Goal: Task Accomplishment & Management: Use online tool/utility

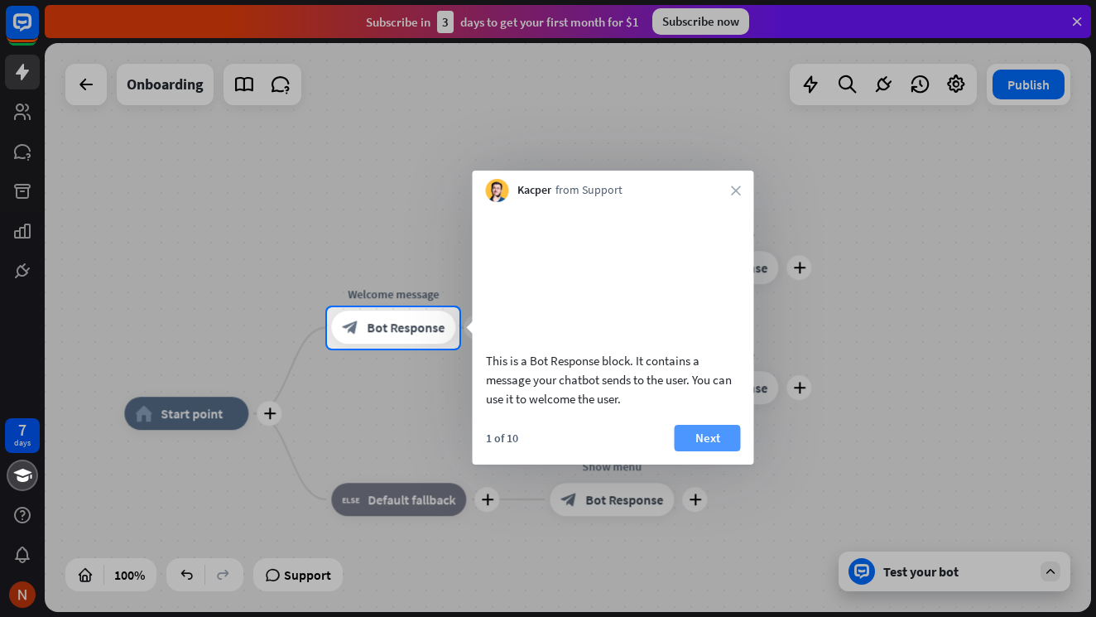
click at [692, 451] on button "Next" at bounding box center [708, 438] width 66 height 26
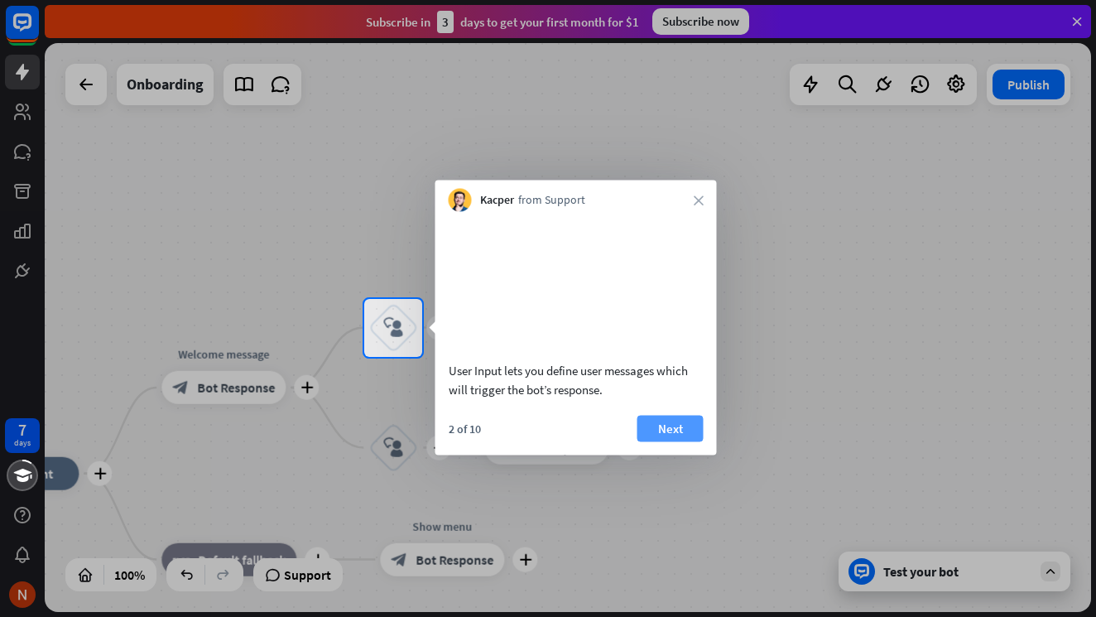
click at [675, 441] on button "Next" at bounding box center [671, 428] width 66 height 26
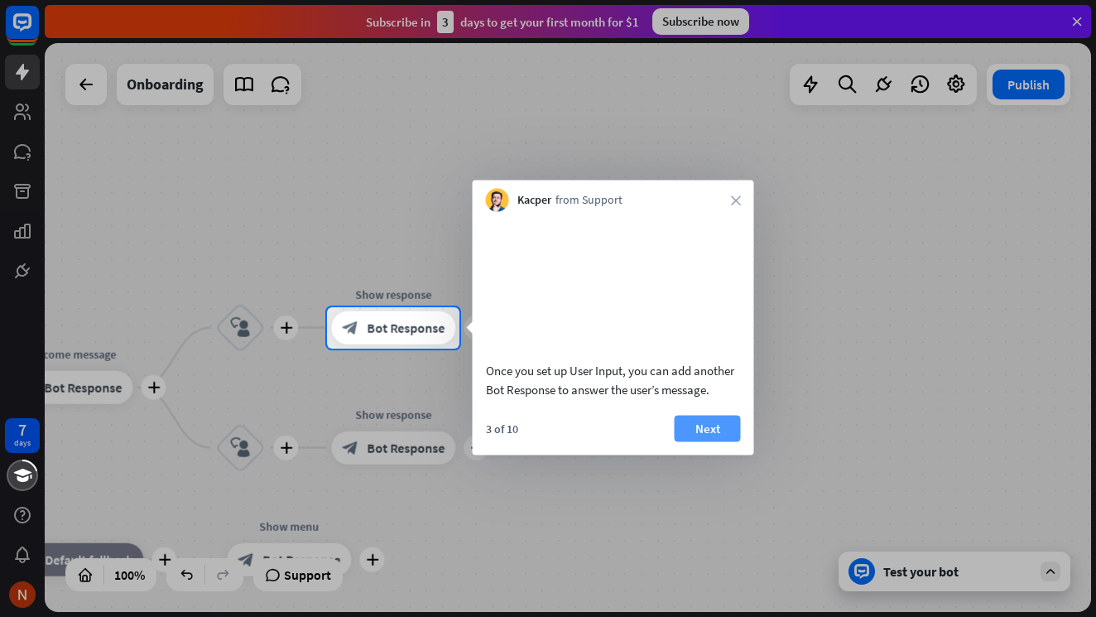
click at [694, 441] on button "Next" at bounding box center [708, 428] width 66 height 26
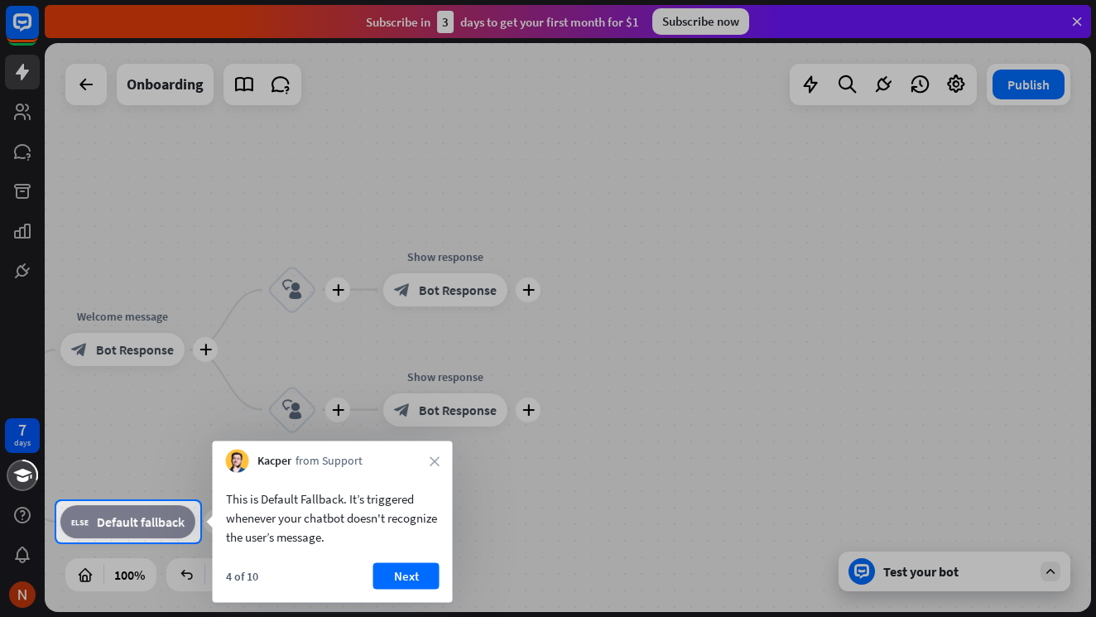
click at [903, 561] on div at bounding box center [548, 579] width 1096 height 75
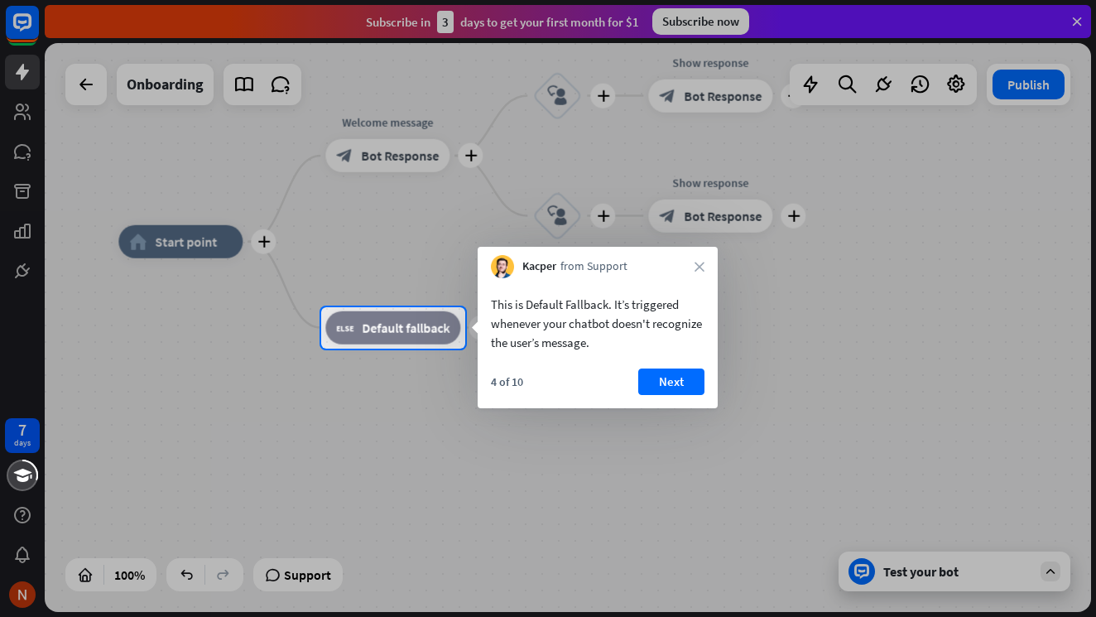
click at [903, 566] on div at bounding box center [548, 483] width 1096 height 269
click at [681, 378] on button "Next" at bounding box center [671, 381] width 66 height 26
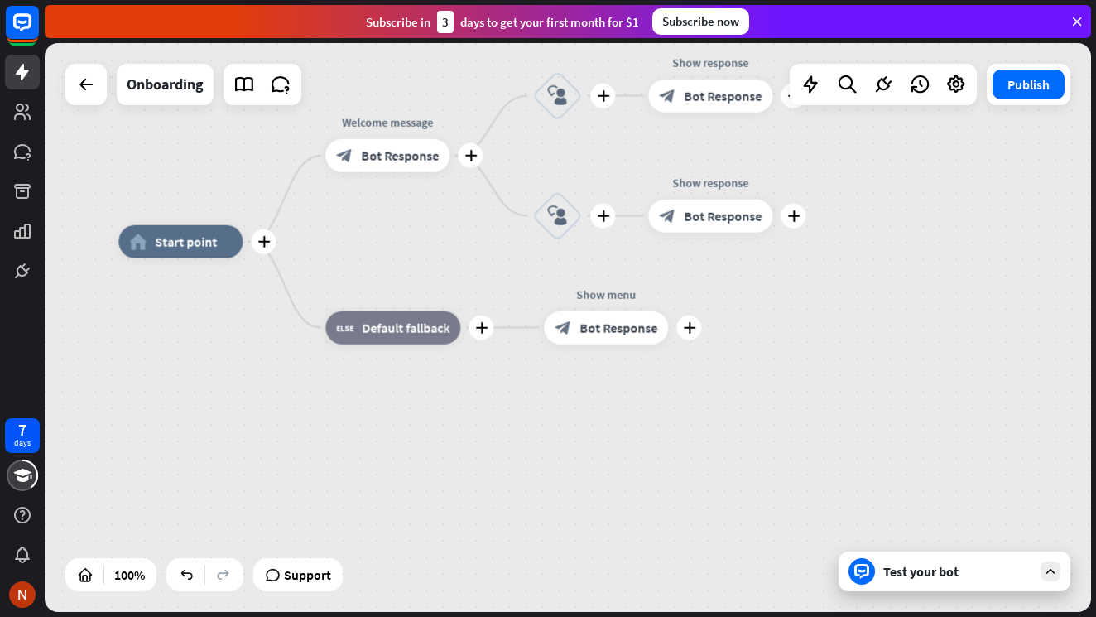
click at [942, 593] on div "7 days close Product Help First steps Get started with ChatBot Help Center Foll…" at bounding box center [548, 308] width 1096 height 617
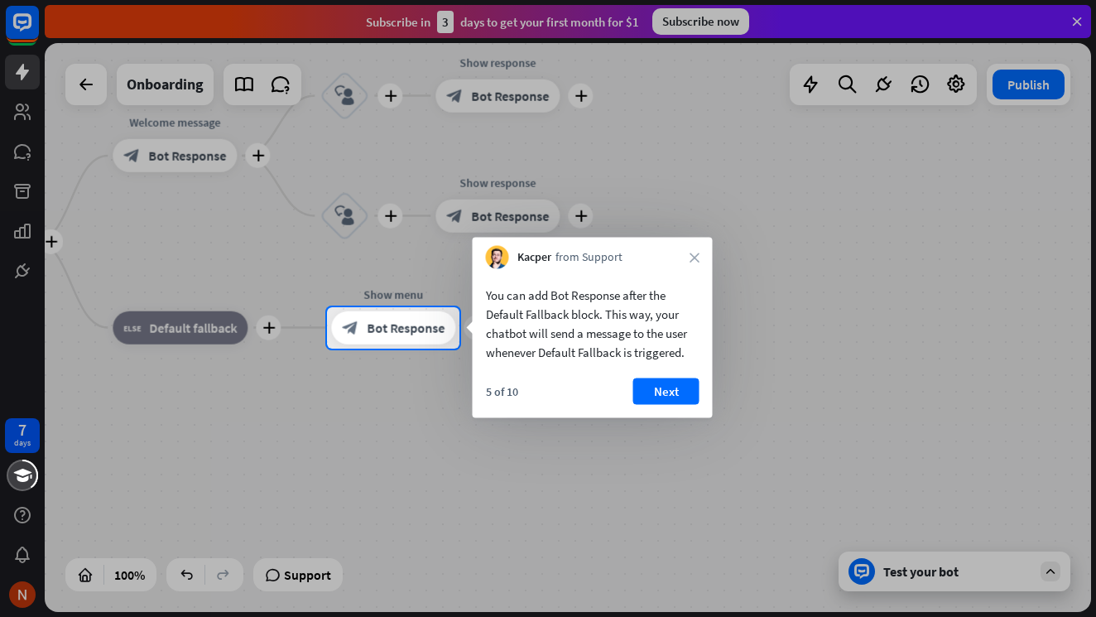
click at [691, 392] on button "Next" at bounding box center [666, 391] width 66 height 26
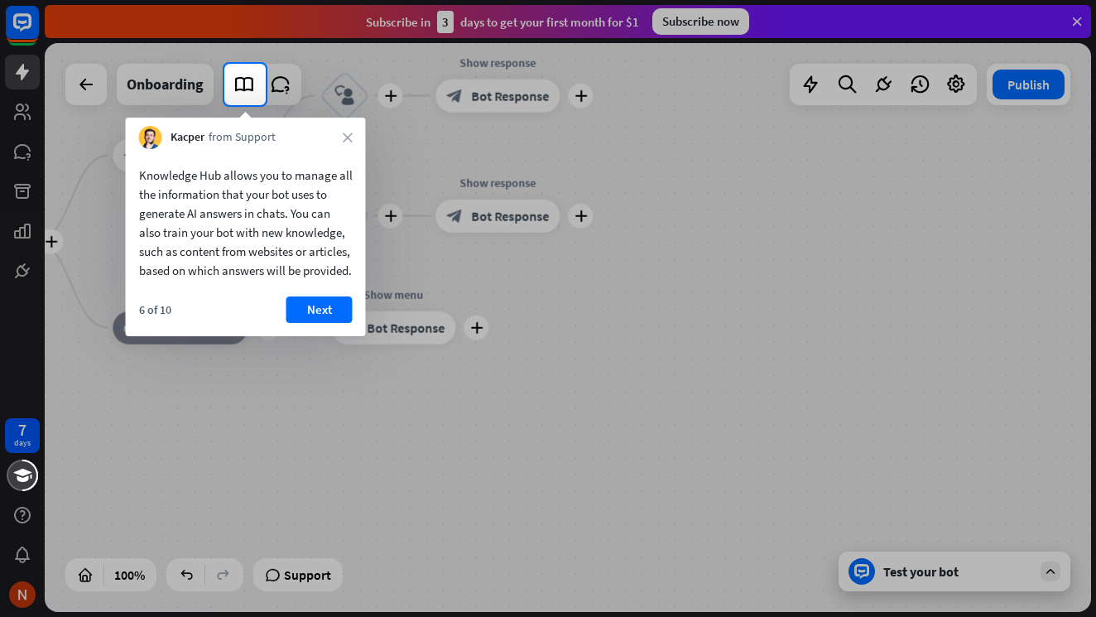
click at [349, 140] on icon "close" at bounding box center [348, 137] width 10 height 10
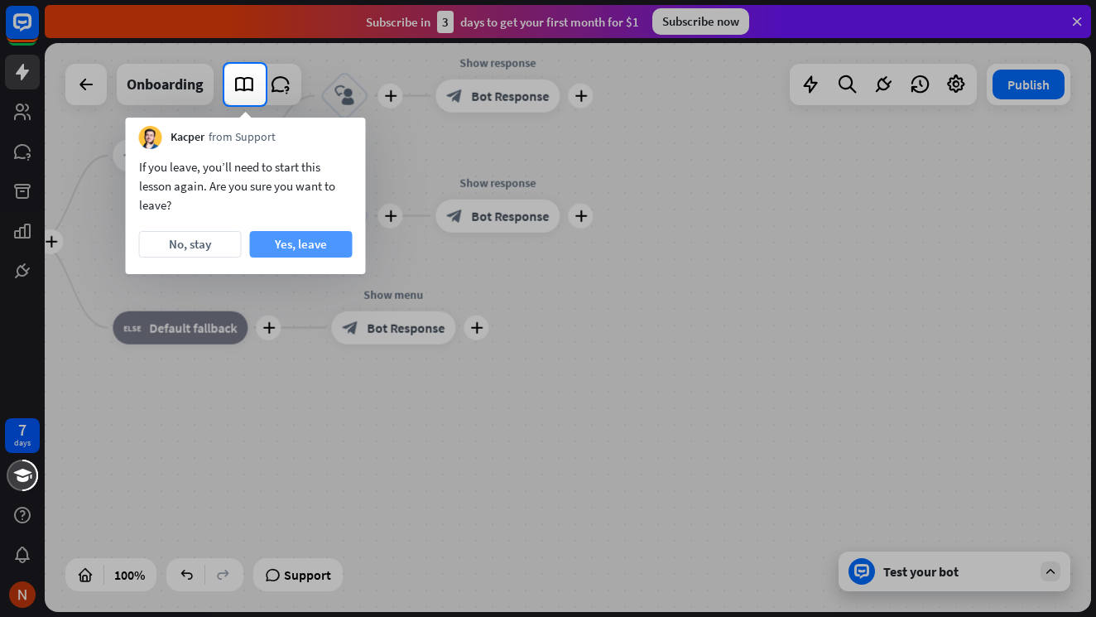
click at [287, 253] on button "Yes, leave" at bounding box center [301, 244] width 103 height 26
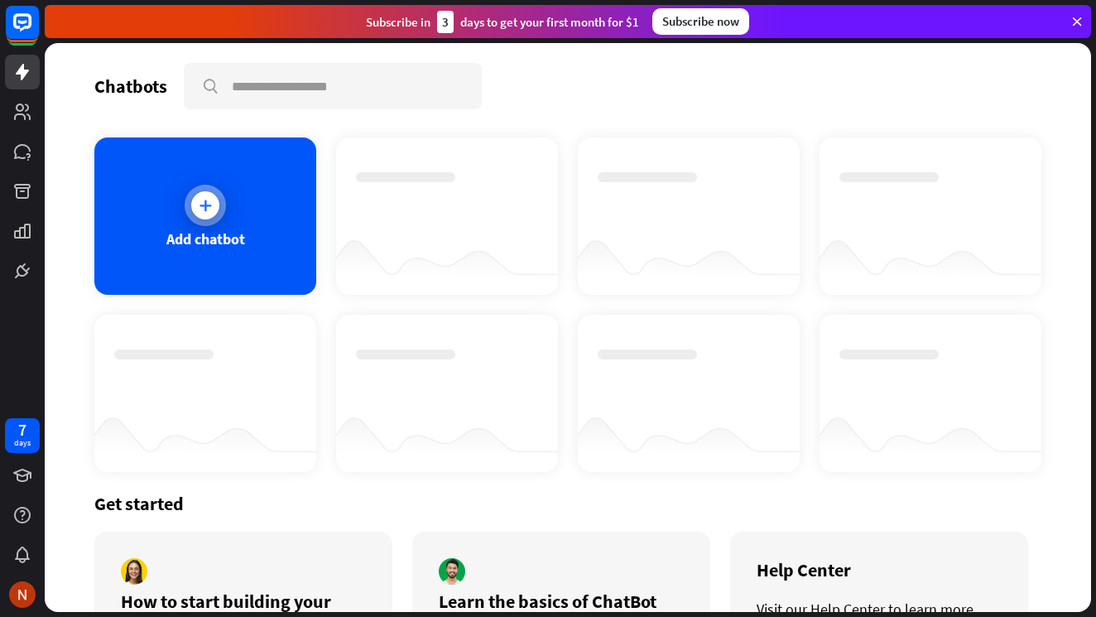
click at [211, 200] on icon at bounding box center [205, 205] width 17 height 17
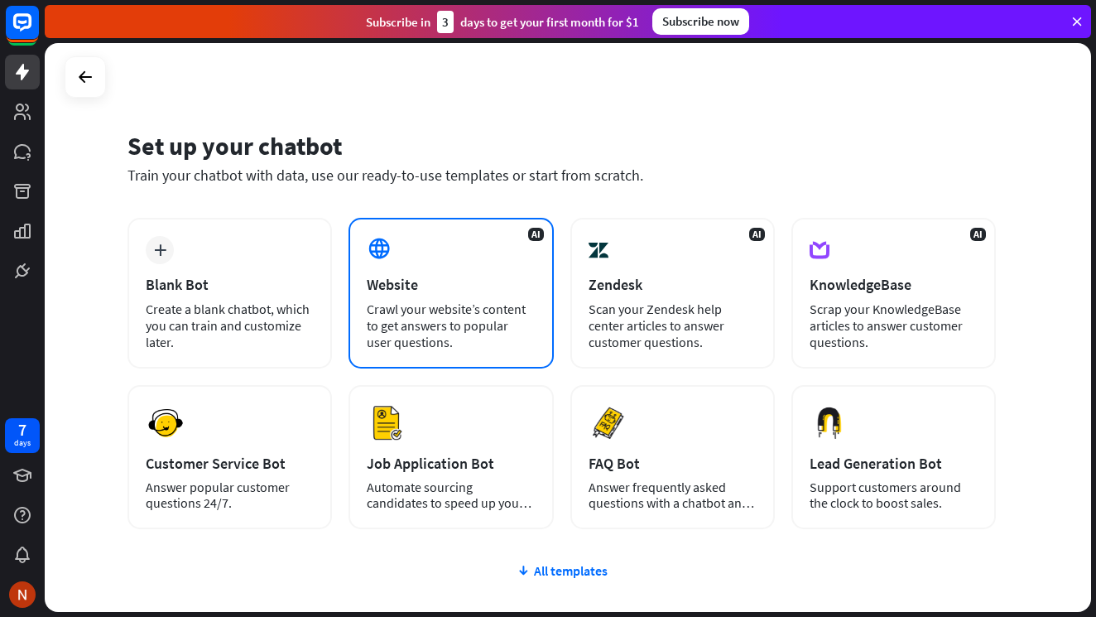
click at [450, 308] on div "Crawl your website’s content to get answers to popular user questions." at bounding box center [451, 326] width 168 height 50
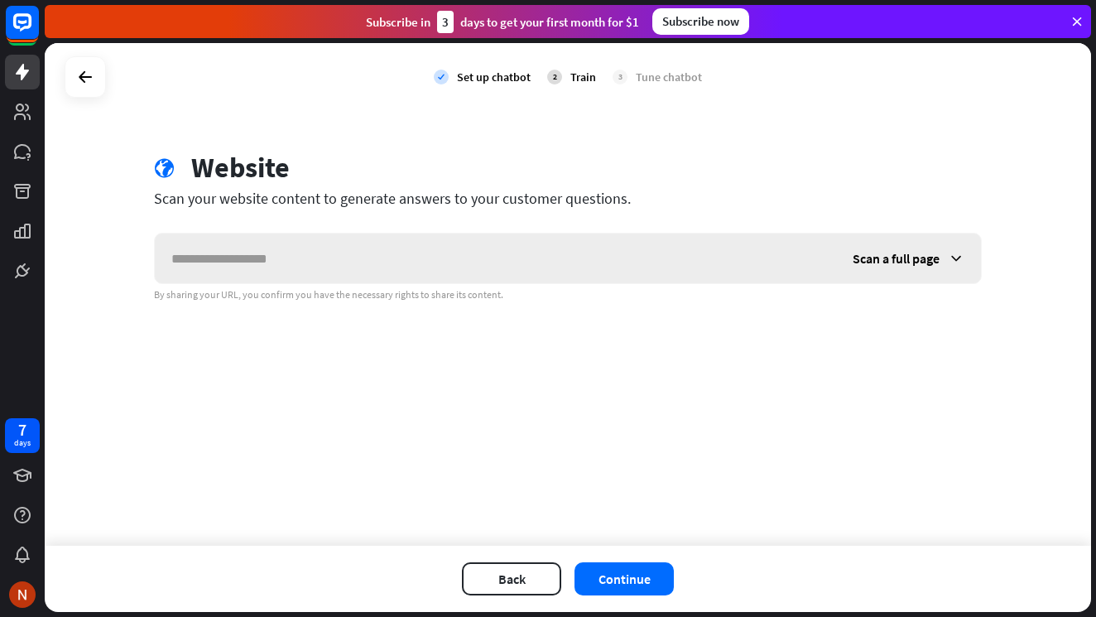
click at [338, 247] on input "text" at bounding box center [495, 258] width 681 height 50
type input "**********"
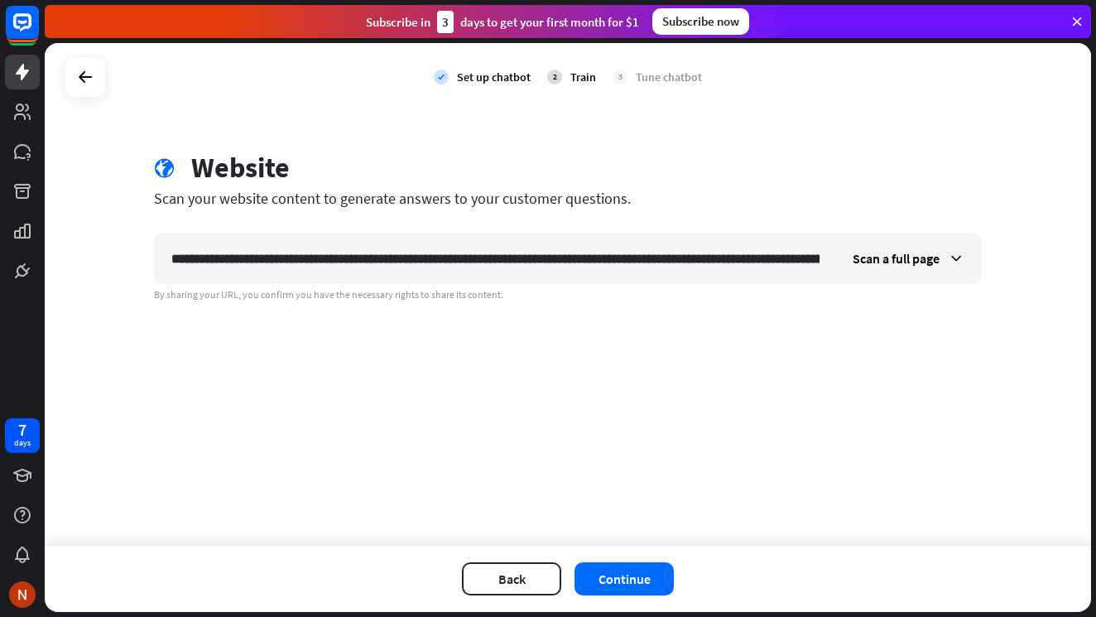
drag, startPoint x: 801, startPoint y: 264, endPoint x: 214, endPoint y: 188, distance: 592.0
click at [214, 188] on div "globe Website Scan your website content to generate answers to your customer qu…" at bounding box center [568, 226] width 868 height 151
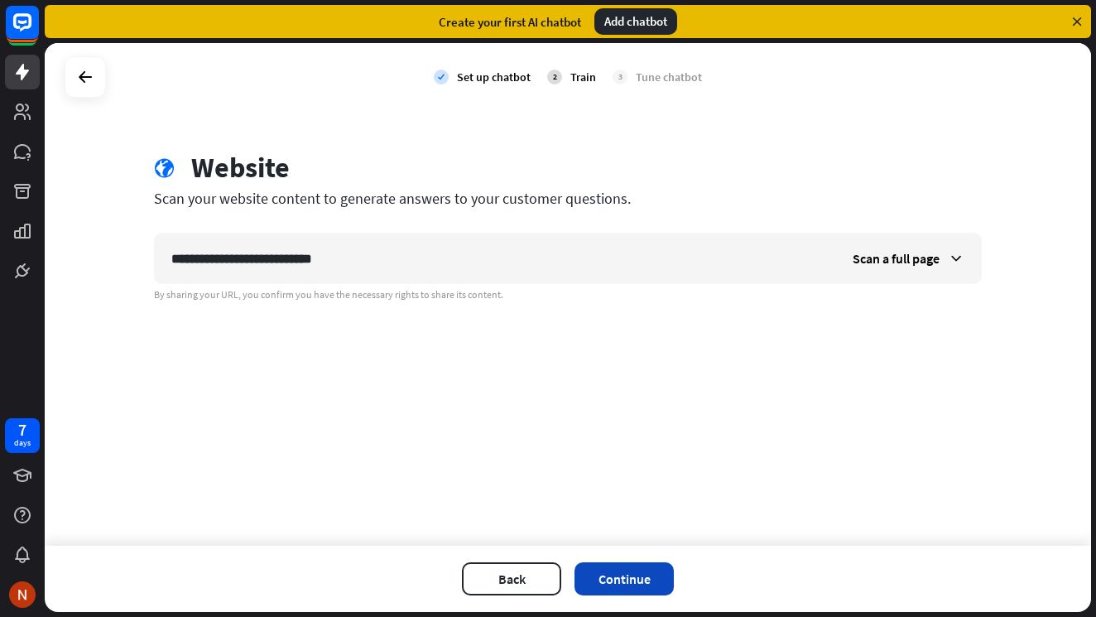
type input "**********"
click at [619, 574] on button "Continue" at bounding box center [624, 578] width 99 height 33
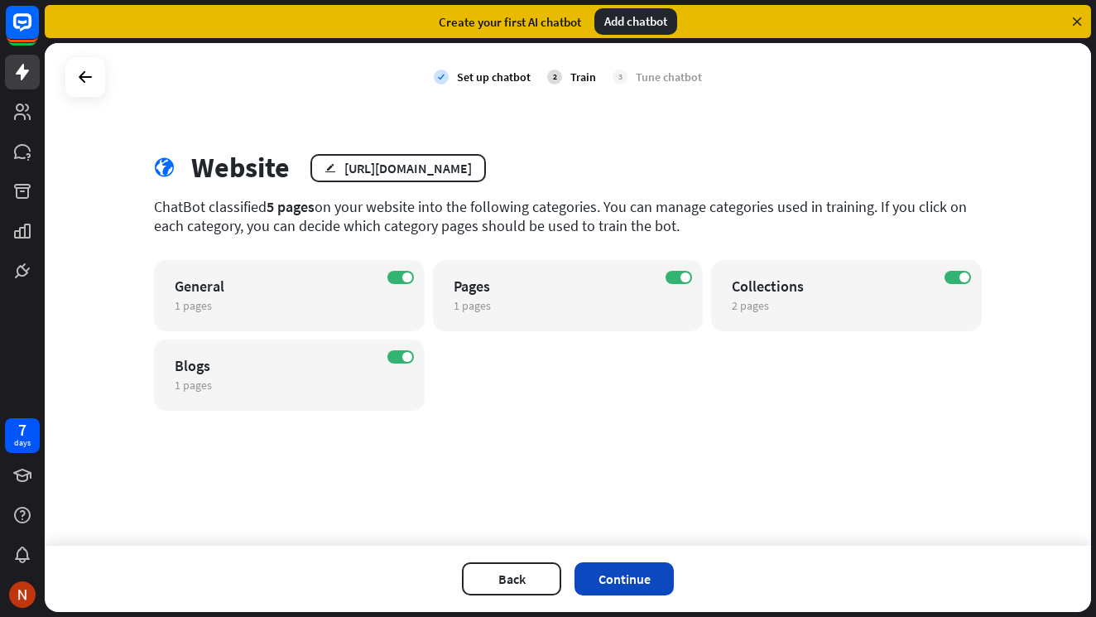
click at [614, 575] on button "Continue" at bounding box center [624, 578] width 99 height 33
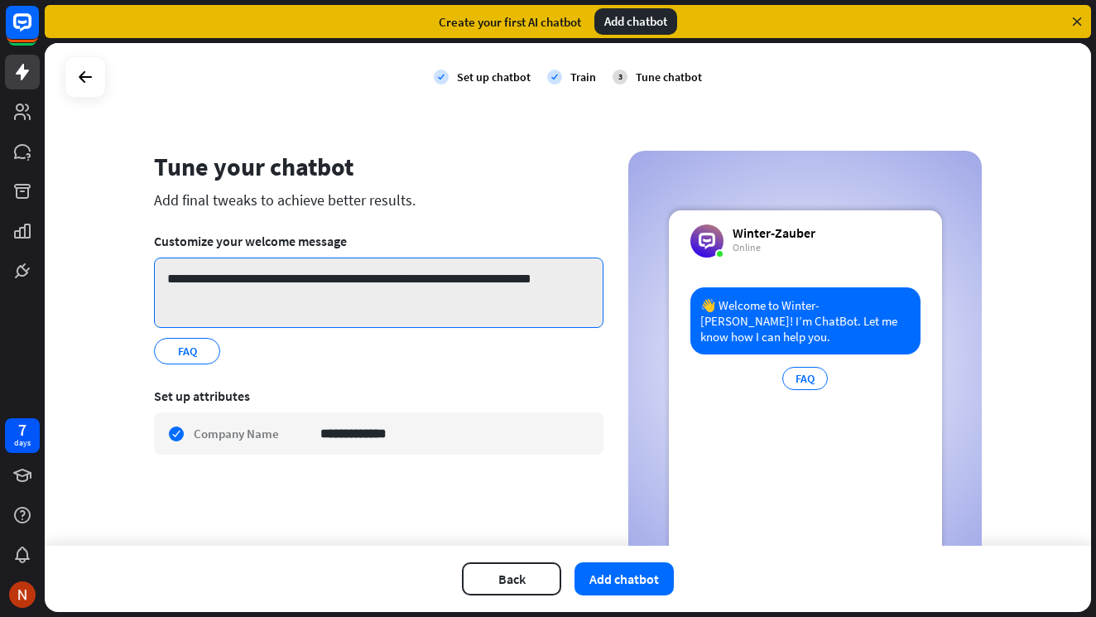
click at [256, 300] on textarea "**********" at bounding box center [379, 293] width 450 height 70
drag, startPoint x: 253, startPoint y: 297, endPoint x: 138, endPoint y: 262, distance: 119.7
click at [138, 262] on div "**********" at bounding box center [568, 361] width 868 height 421
click at [207, 281] on textarea "**********" at bounding box center [379, 293] width 450 height 70
drag, startPoint x: 192, startPoint y: 294, endPoint x: 185, endPoint y: 282, distance: 13.8
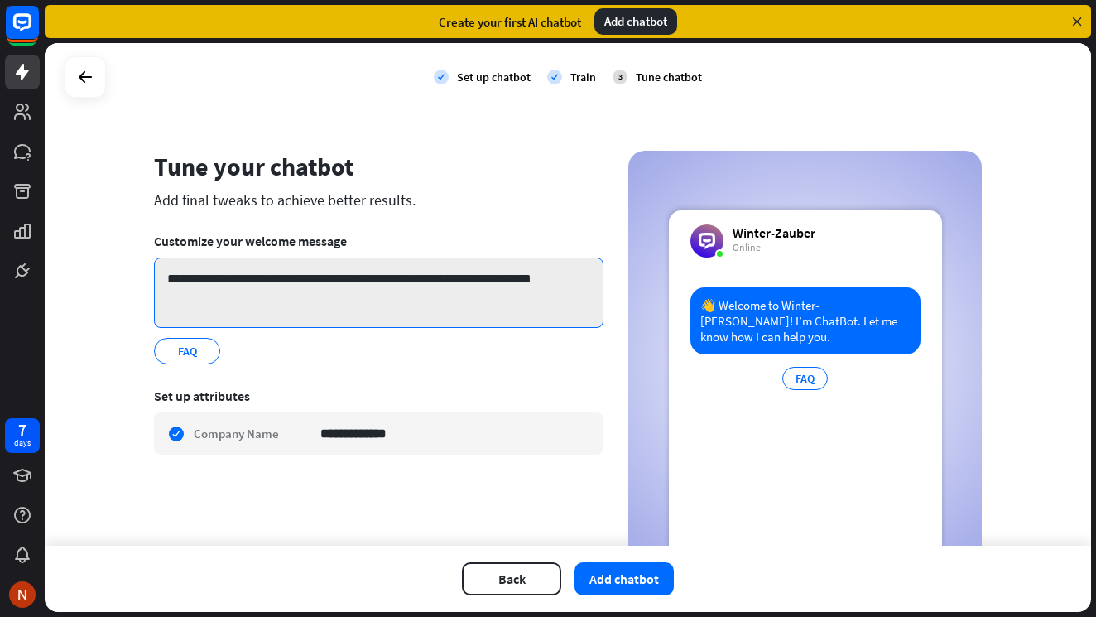
click at [185, 282] on textarea "**********" at bounding box center [379, 293] width 450 height 70
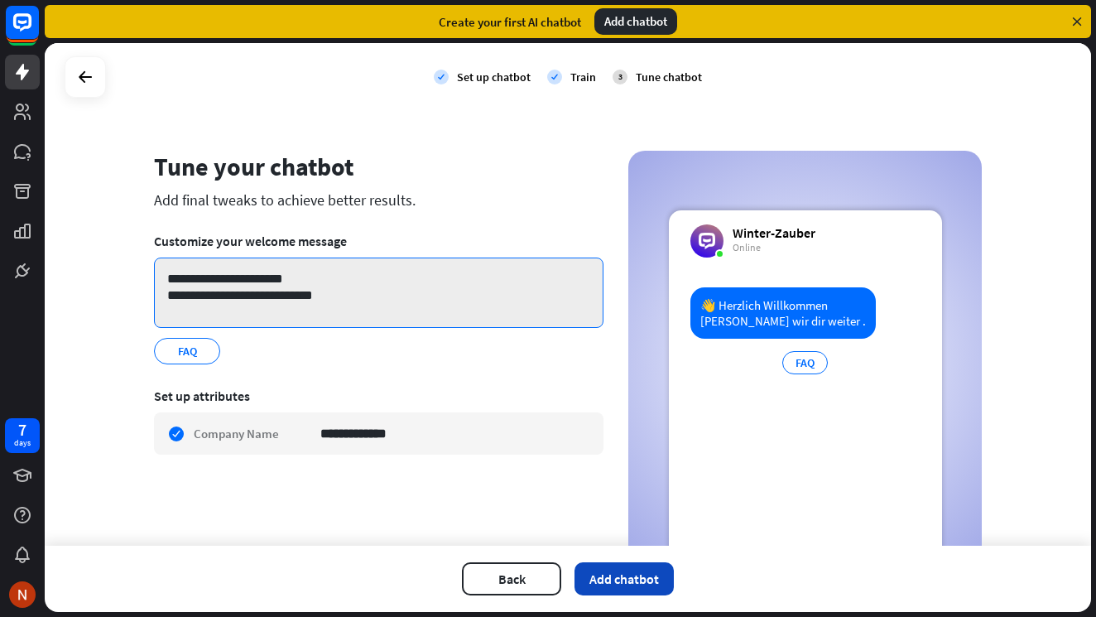
type textarea "**********"
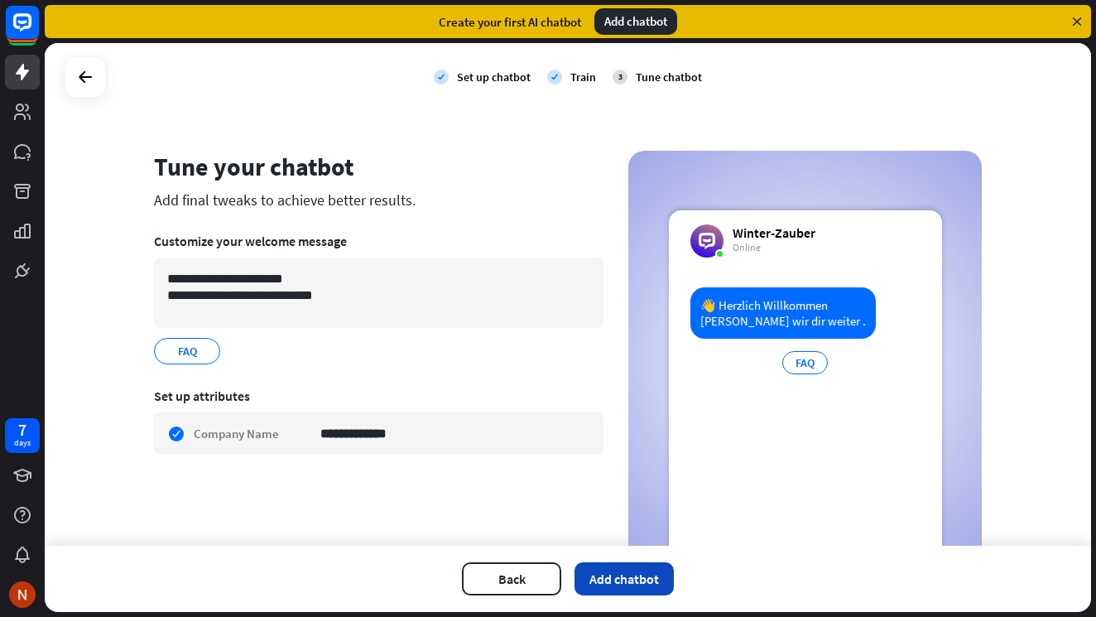
click at [612, 587] on button "Add chatbot" at bounding box center [624, 578] width 99 height 33
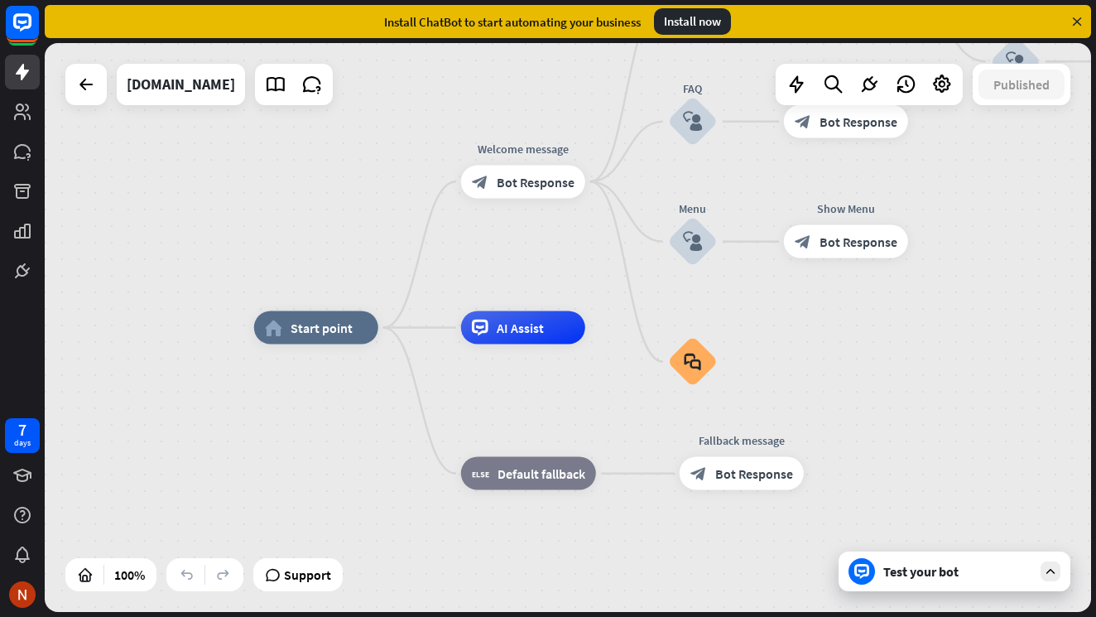
click at [936, 577] on div "Test your bot" at bounding box center [957, 571] width 149 height 17
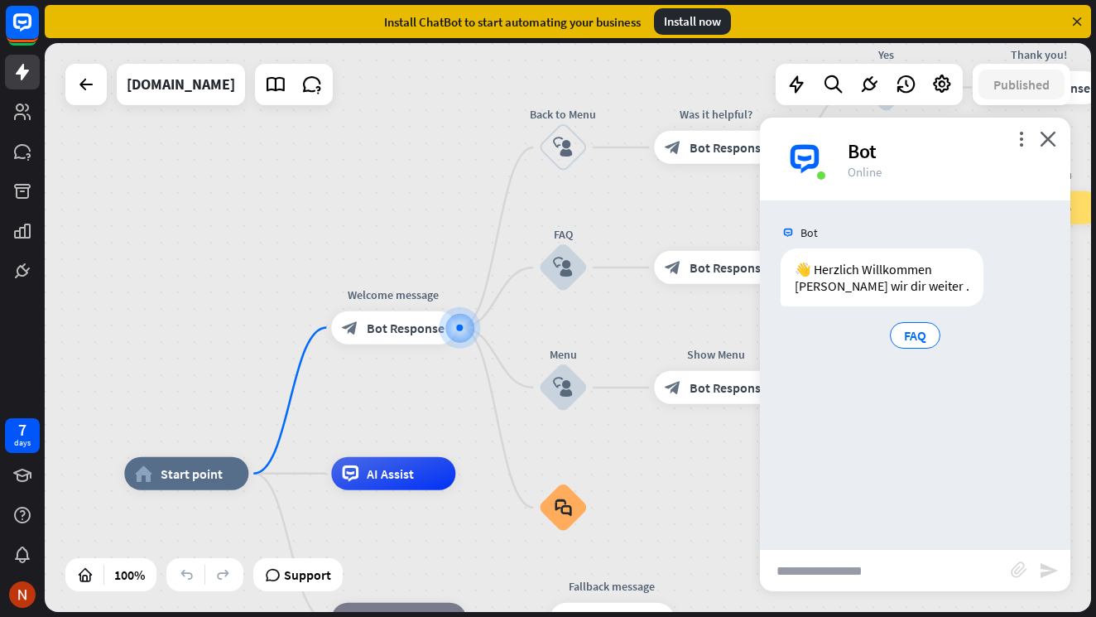
click at [880, 567] on input "text" at bounding box center [885, 570] width 251 height 41
type input "*****"
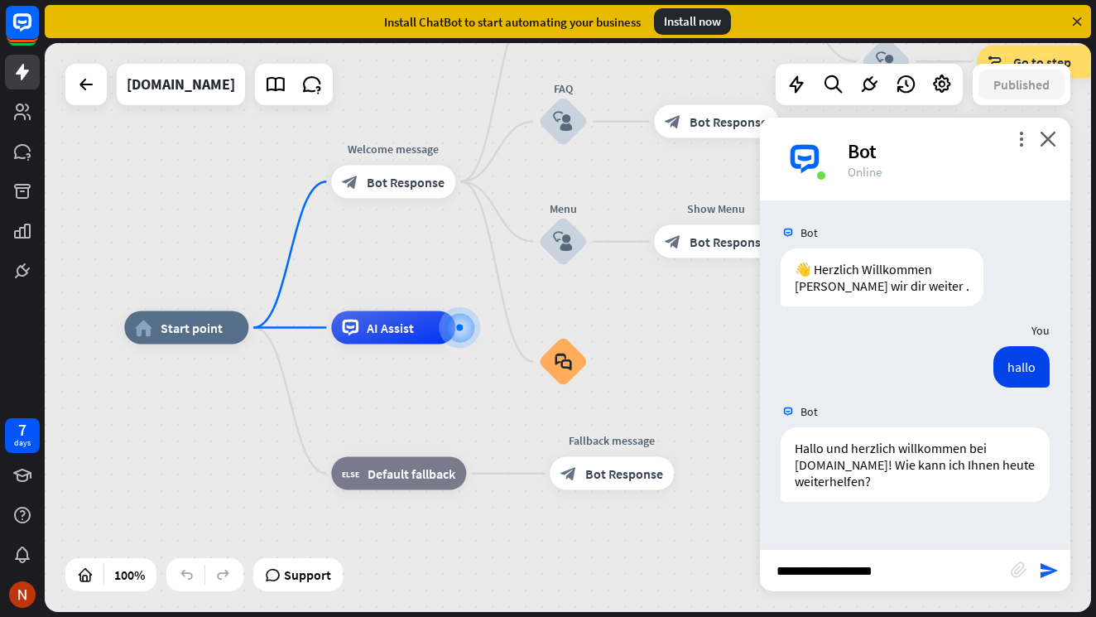
type input "**********"
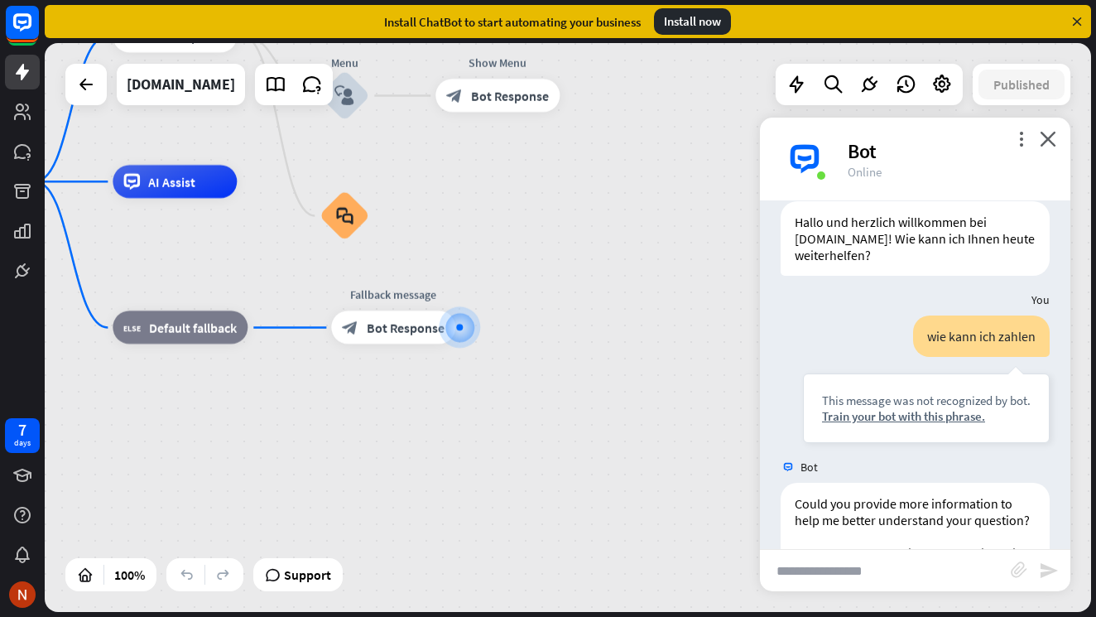
scroll to position [354, 0]
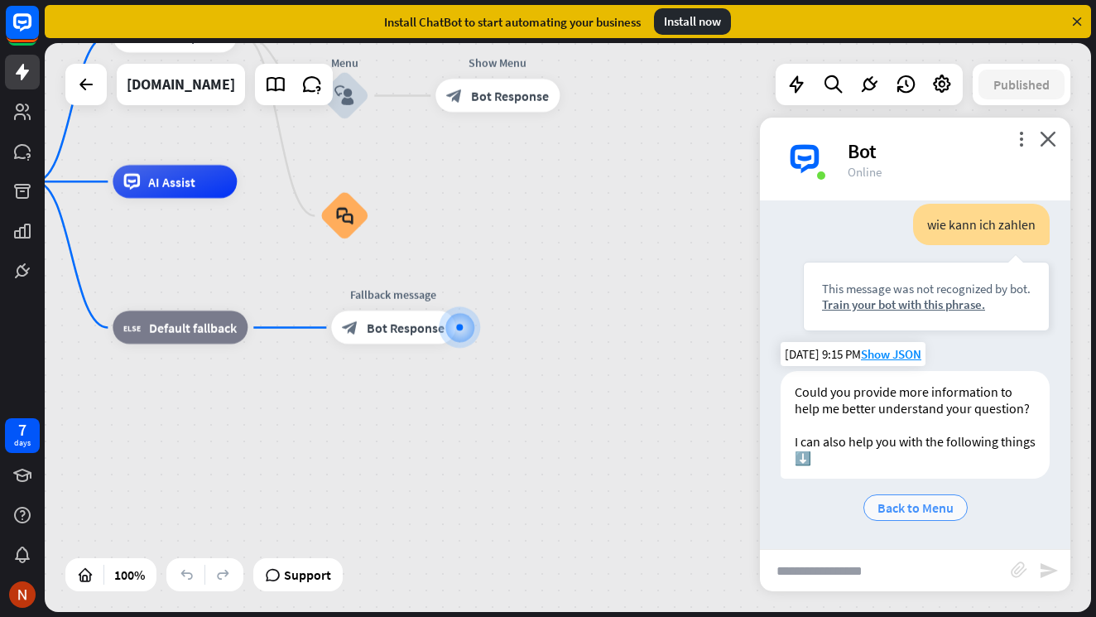
click at [954, 511] on div "Back to Menu" at bounding box center [916, 507] width 104 height 26
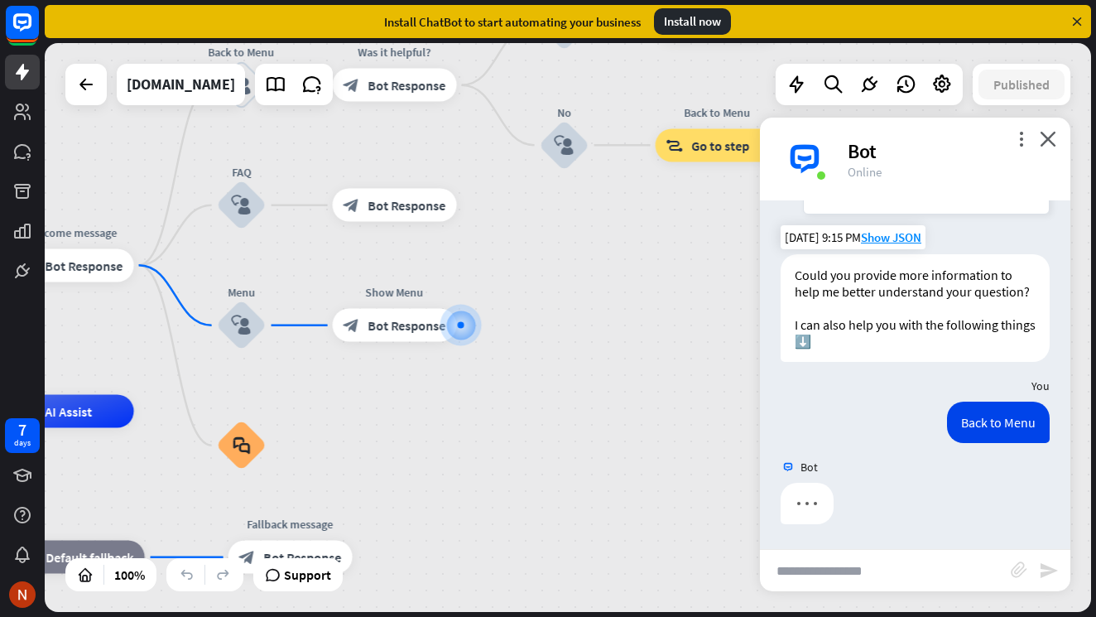
scroll to position [471, 0]
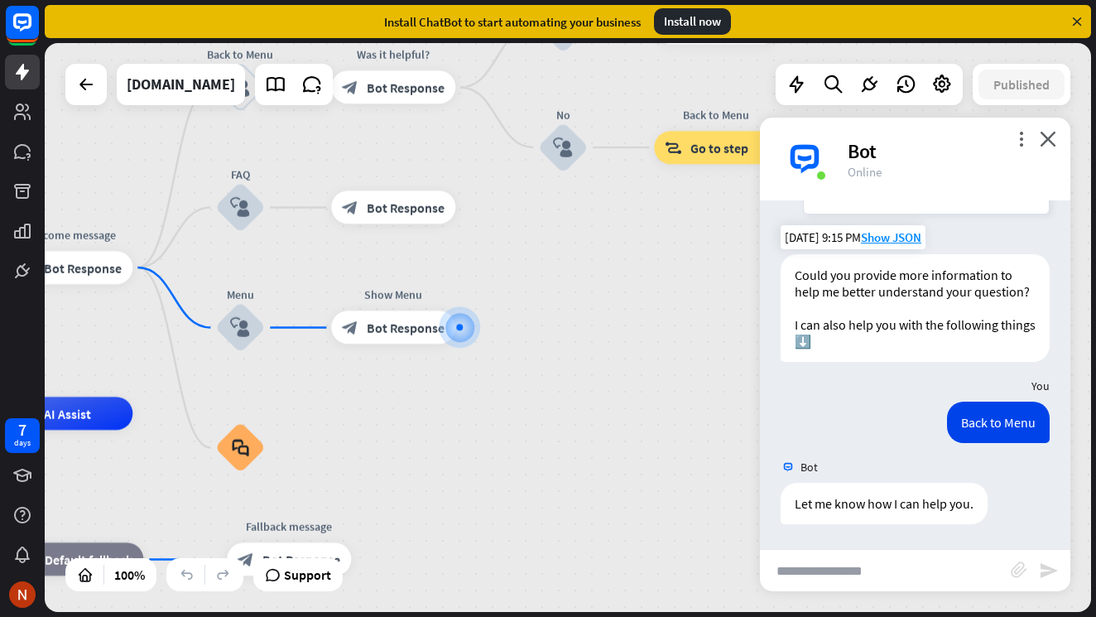
click at [911, 555] on input "text" at bounding box center [885, 570] width 251 height 41
type input "*******"
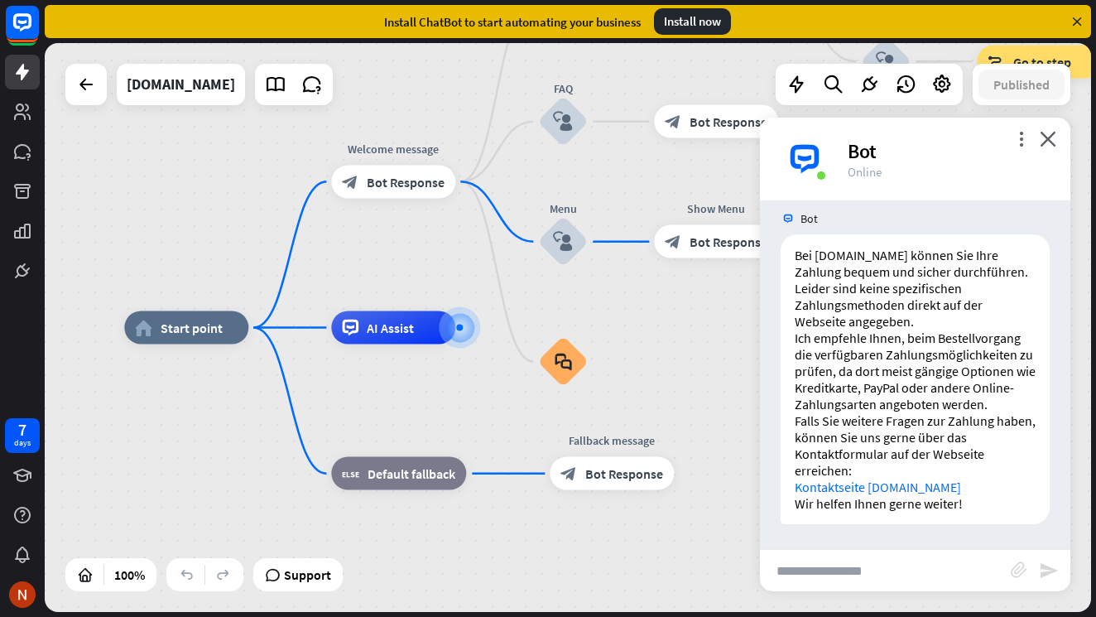
scroll to position [898, 0]
type input "**********"
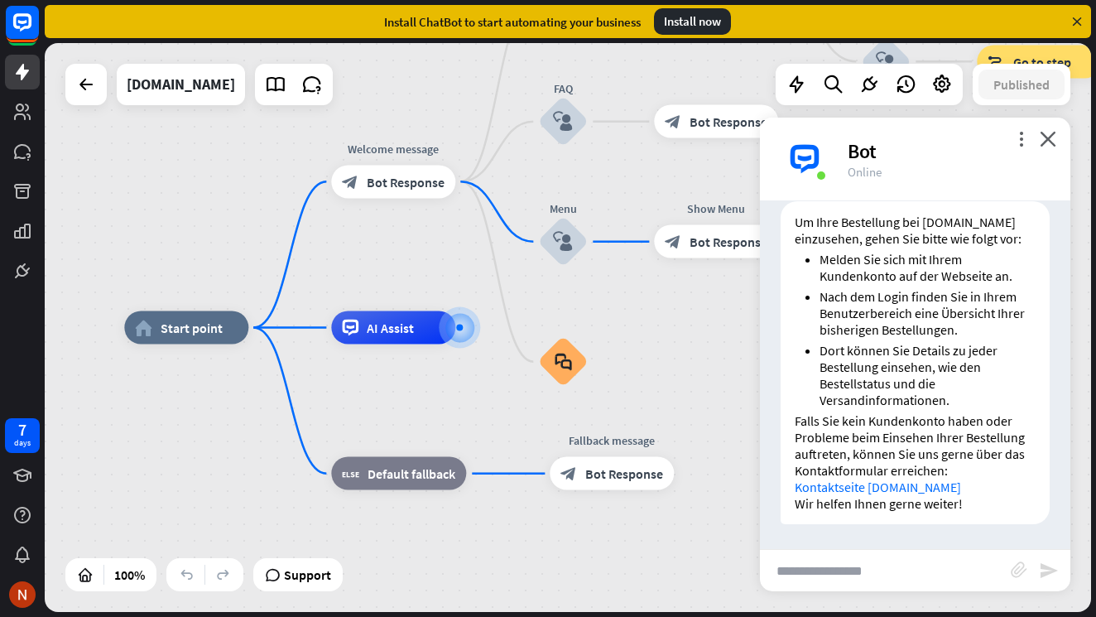
scroll to position [1359, 0]
click at [1008, 141] on div "Bot" at bounding box center [949, 151] width 203 height 26
click at [1014, 142] on icon "more_vert" at bounding box center [1021, 139] width 16 height 16
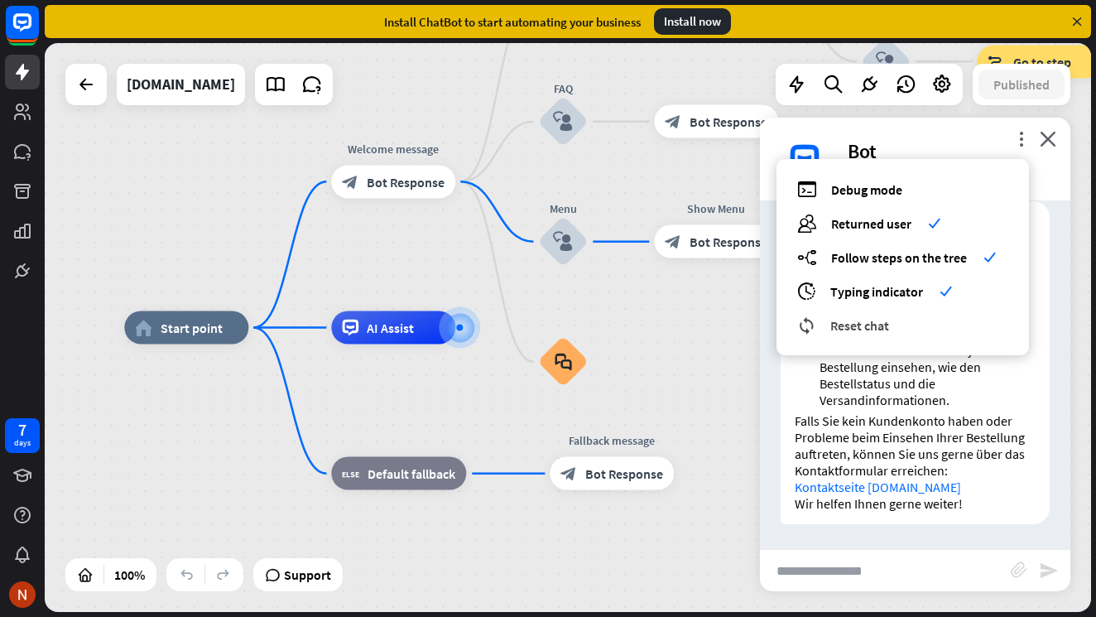
click at [879, 333] on span "Reset chat" at bounding box center [859, 325] width 59 height 17
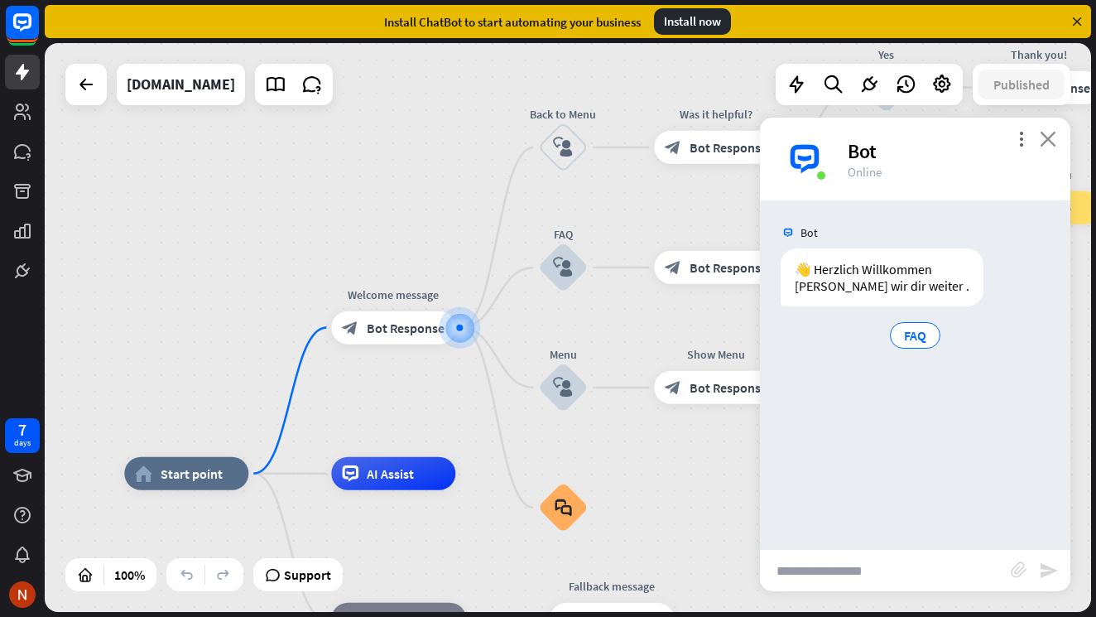
click at [1055, 137] on icon "close" at bounding box center [1048, 139] width 17 height 16
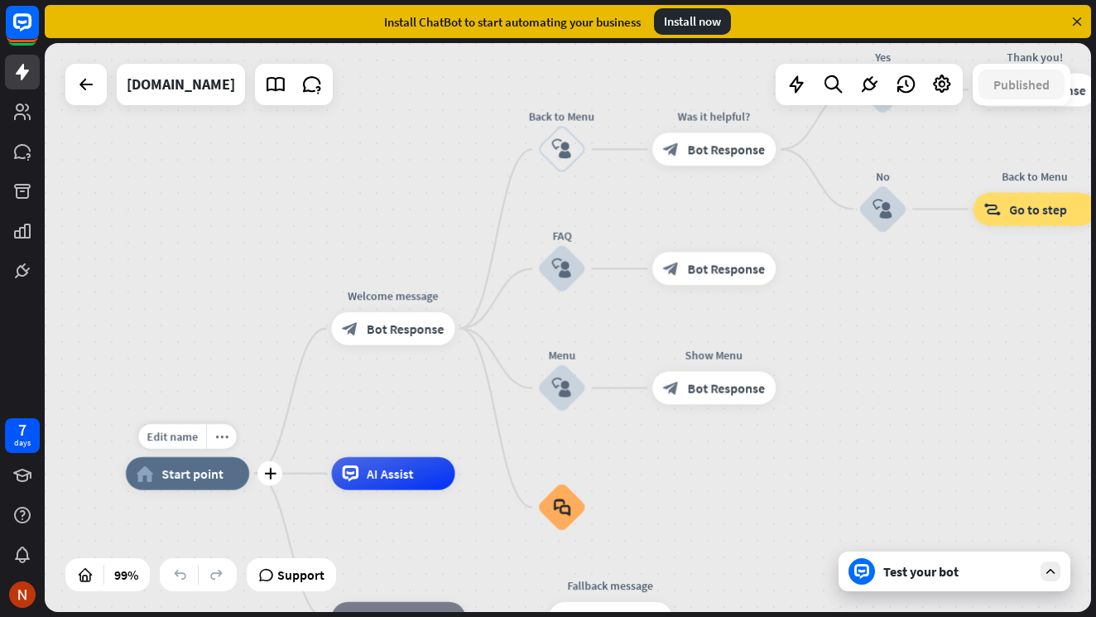
click at [190, 474] on span "Start point" at bounding box center [193, 473] width 62 height 17
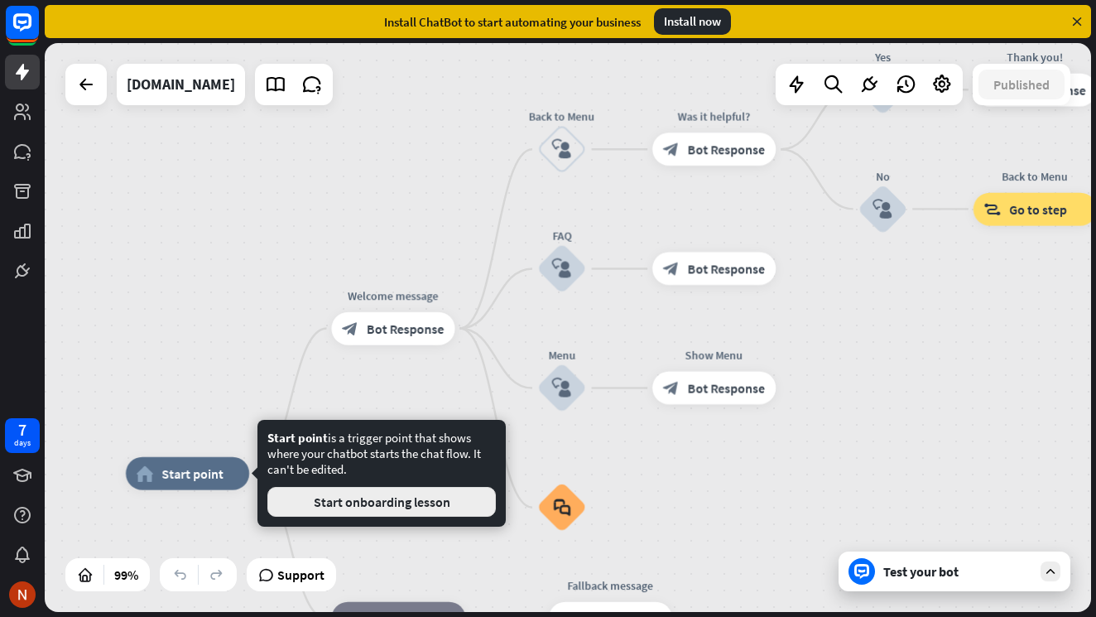
click at [335, 509] on button "Start onboarding lesson" at bounding box center [381, 502] width 229 height 30
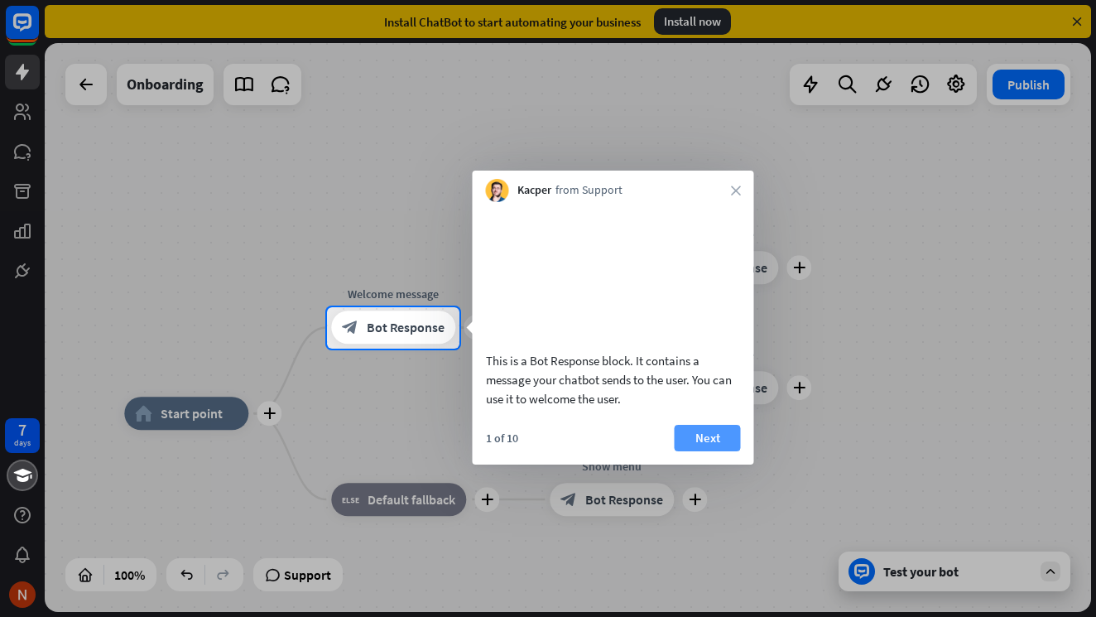
click at [707, 451] on button "Next" at bounding box center [708, 438] width 66 height 26
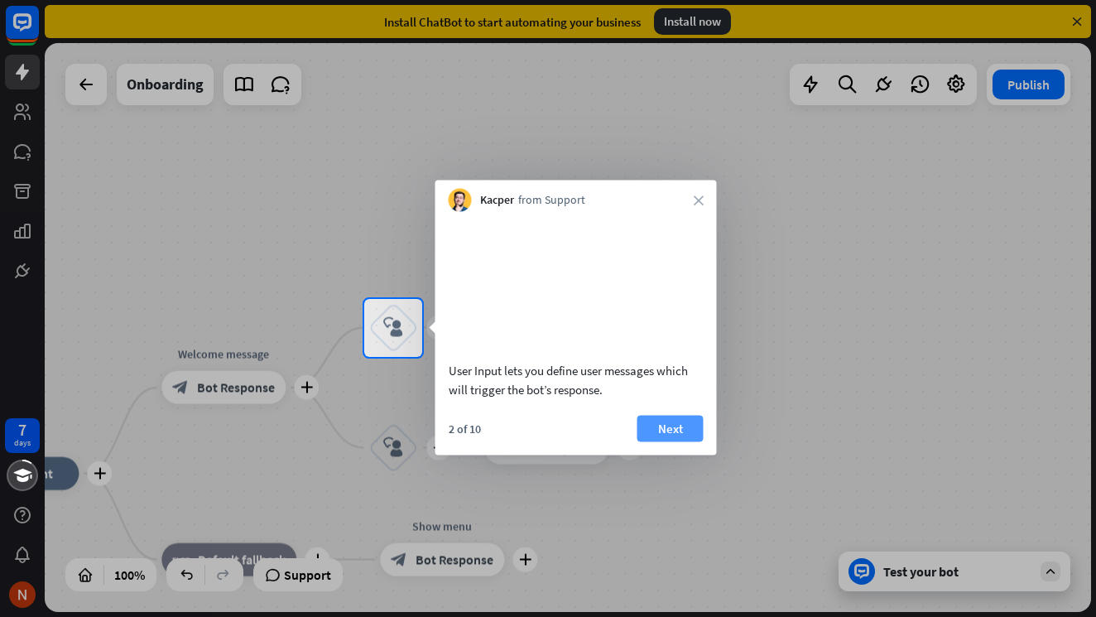
click at [684, 441] on button "Next" at bounding box center [671, 428] width 66 height 26
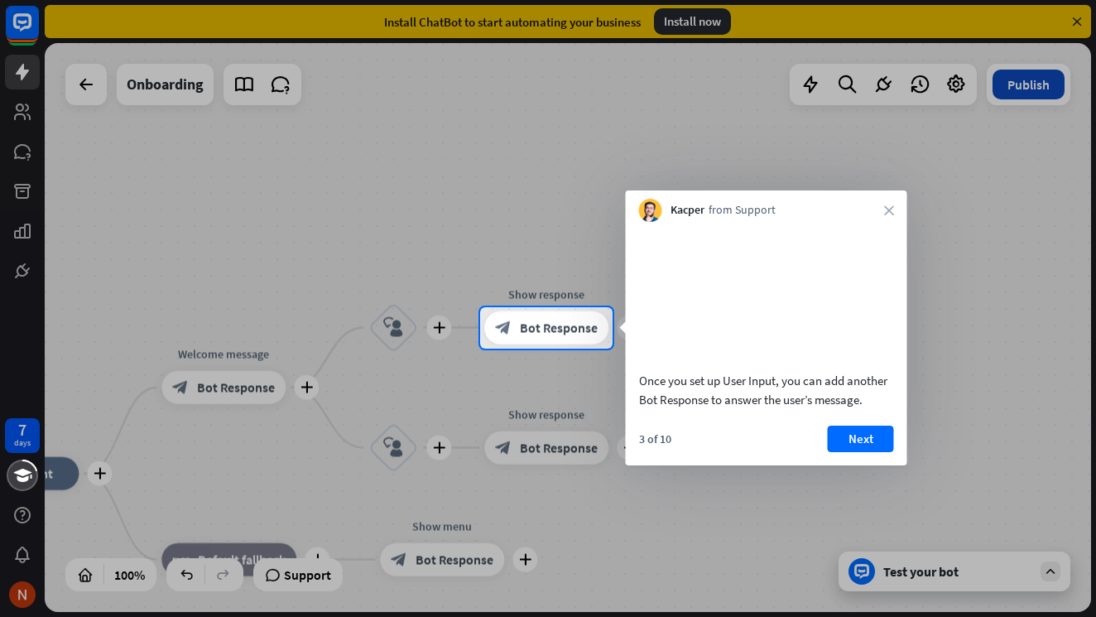
click at [1033, 96] on div at bounding box center [548, 153] width 1096 height 307
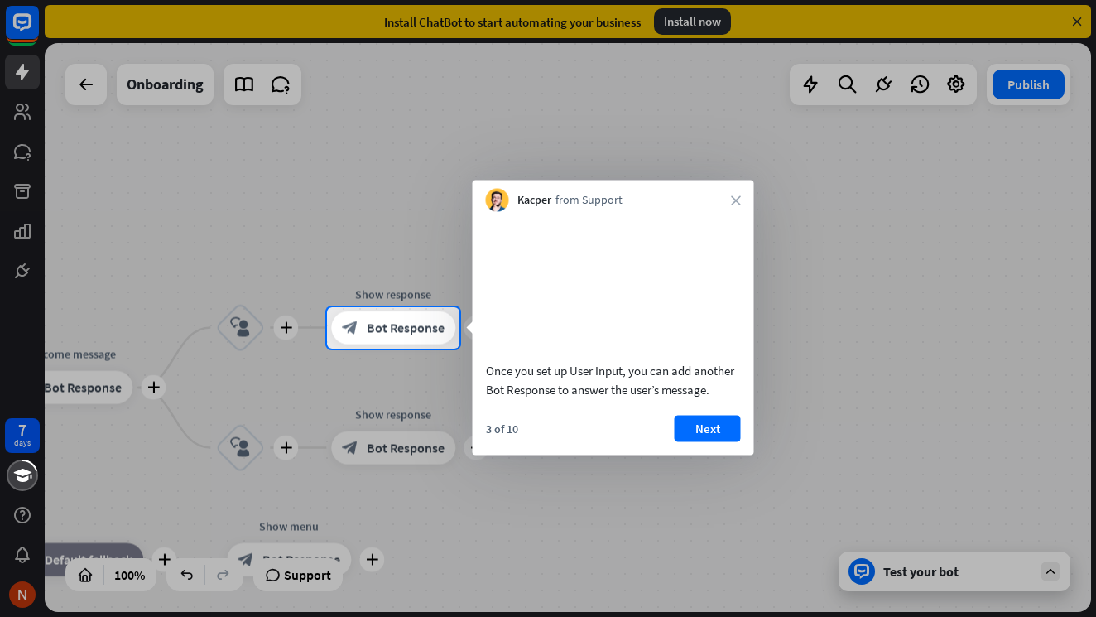
click at [705, 439] on button "Next" at bounding box center [708, 428] width 66 height 26
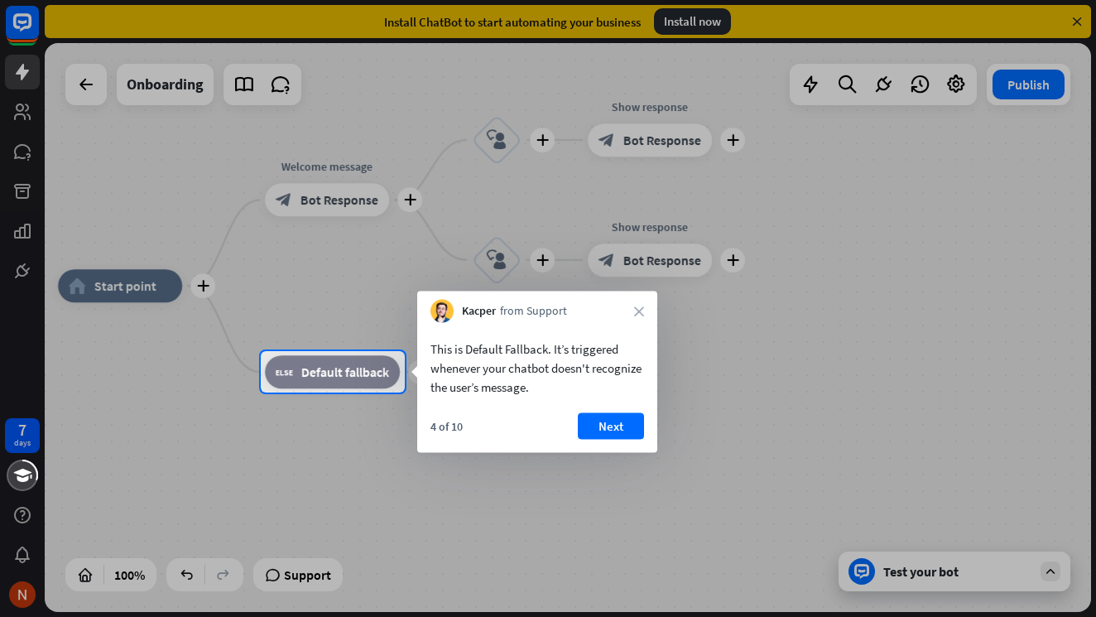
click at [1008, 91] on div at bounding box center [548, 175] width 1096 height 351
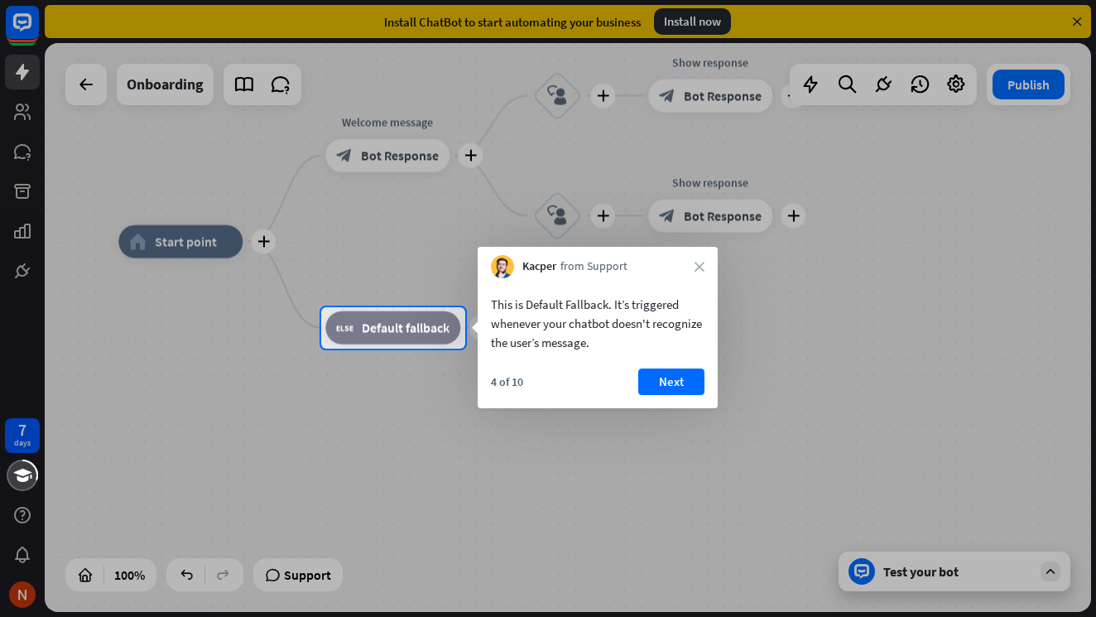
click at [1037, 88] on div at bounding box center [548, 153] width 1096 height 307
click at [705, 272] on div "Kacper from Support close" at bounding box center [598, 262] width 240 height 31
click at [701, 269] on icon "close" at bounding box center [700, 267] width 10 height 10
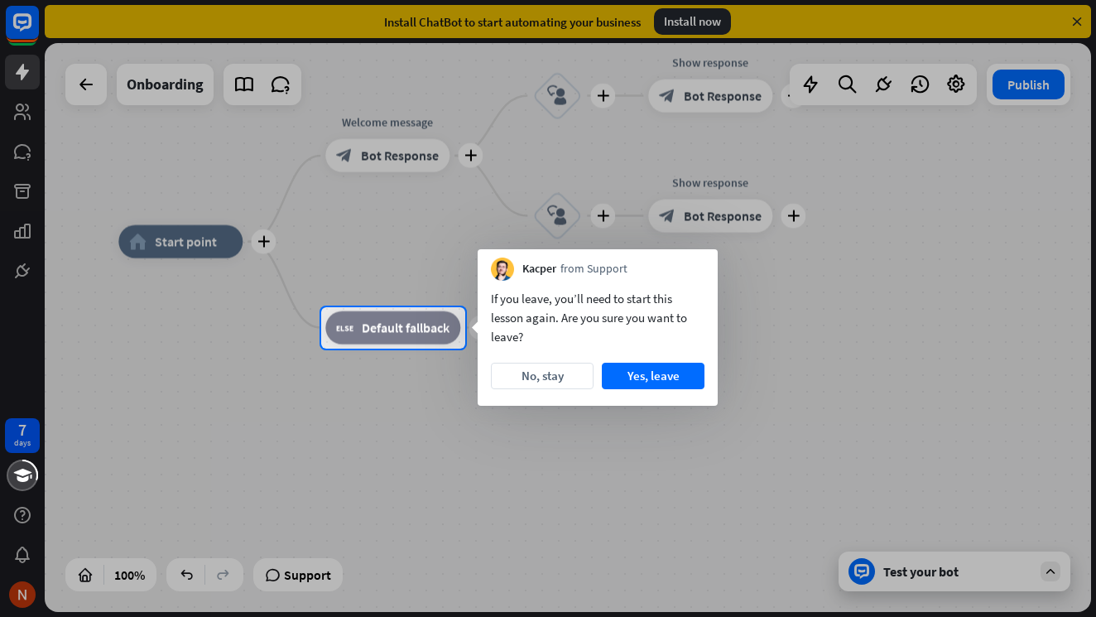
click at [633, 391] on div "If you leave, you’ll need to start this lesson again. Are you sure you want to …" at bounding box center [598, 343] width 240 height 125
click at [644, 383] on button "Yes, leave" at bounding box center [653, 376] width 103 height 26
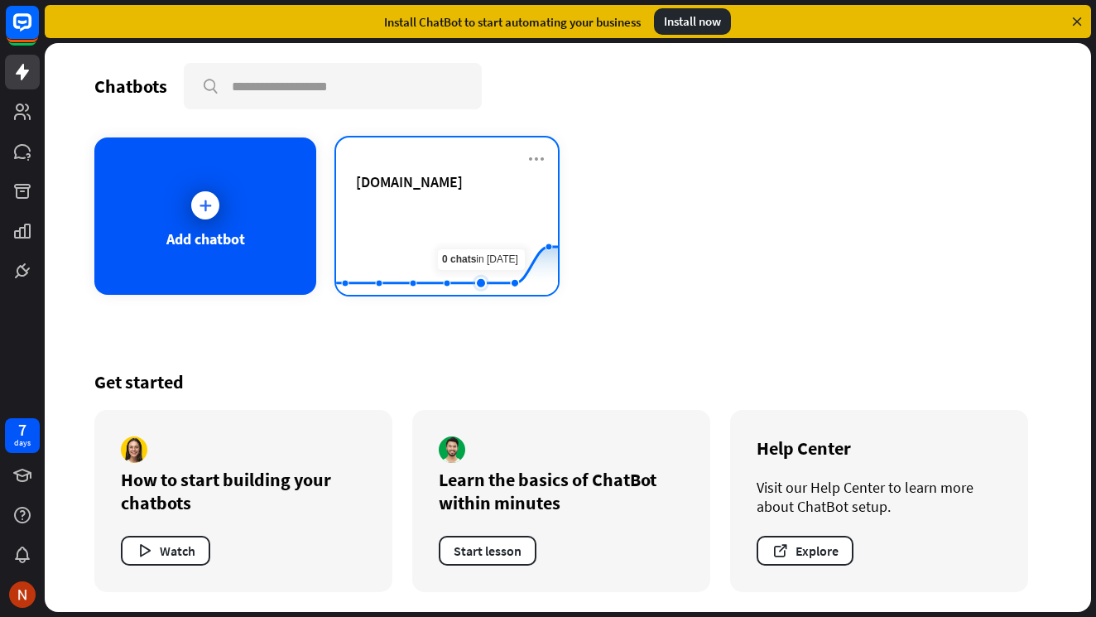
click at [479, 233] on rect at bounding box center [447, 253] width 222 height 103
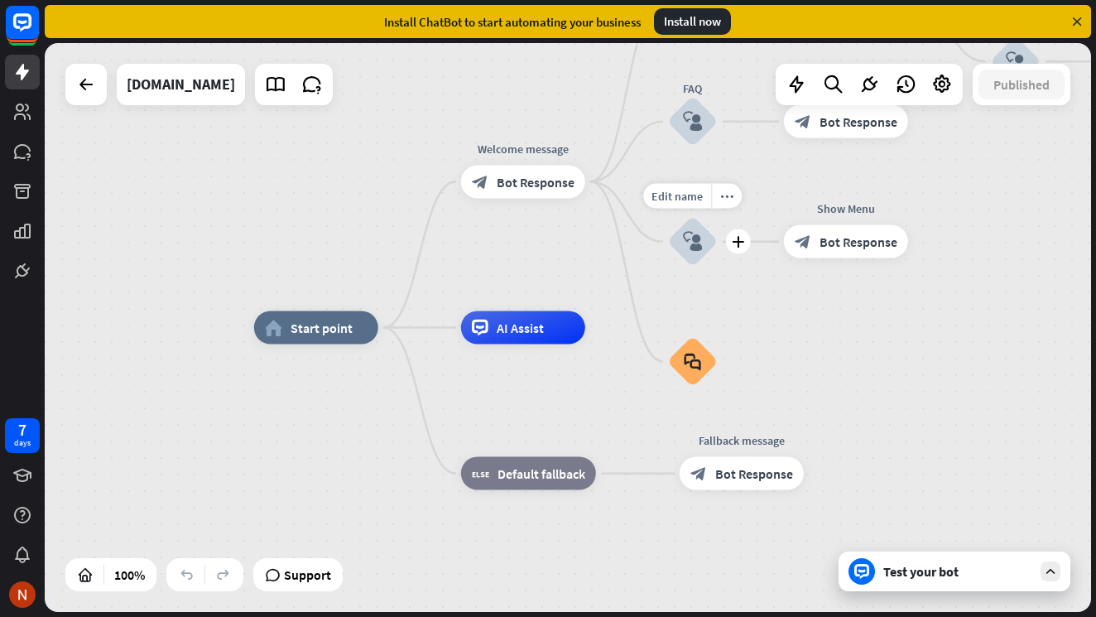
click at [694, 243] on icon "block_user_input" at bounding box center [693, 242] width 20 height 20
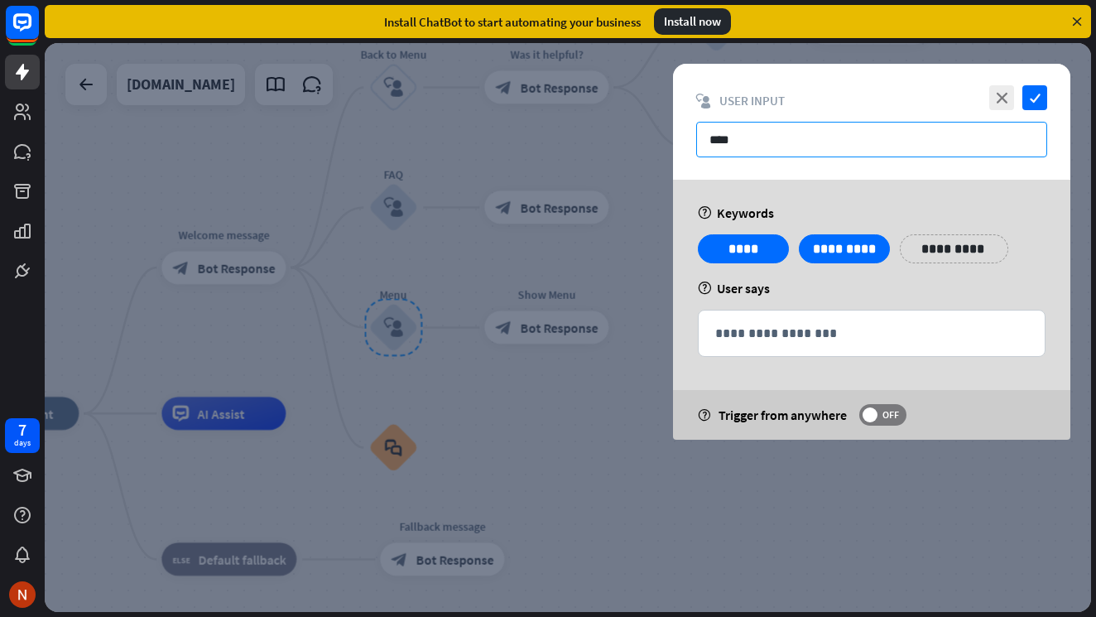
drag, startPoint x: 767, startPoint y: 145, endPoint x: 691, endPoint y: 140, distance: 76.3
click at [691, 140] on div "close check block_user_input User Input ****" at bounding box center [871, 122] width 397 height 116
click at [1037, 107] on icon "check" at bounding box center [1035, 97] width 25 height 25
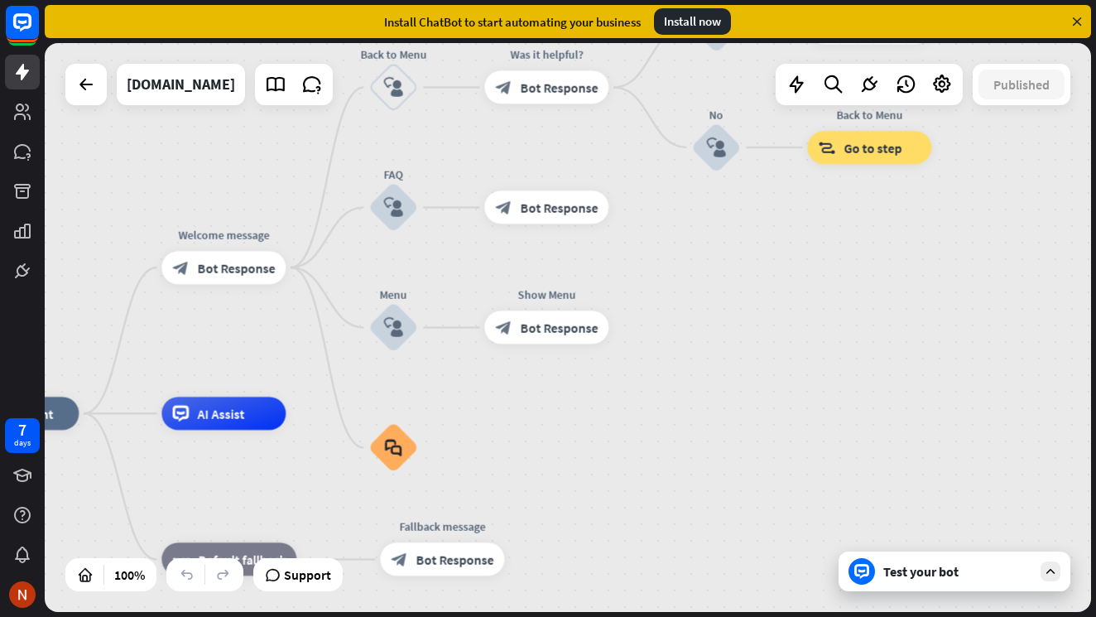
click at [1075, 26] on icon at bounding box center [1077, 21] width 15 height 15
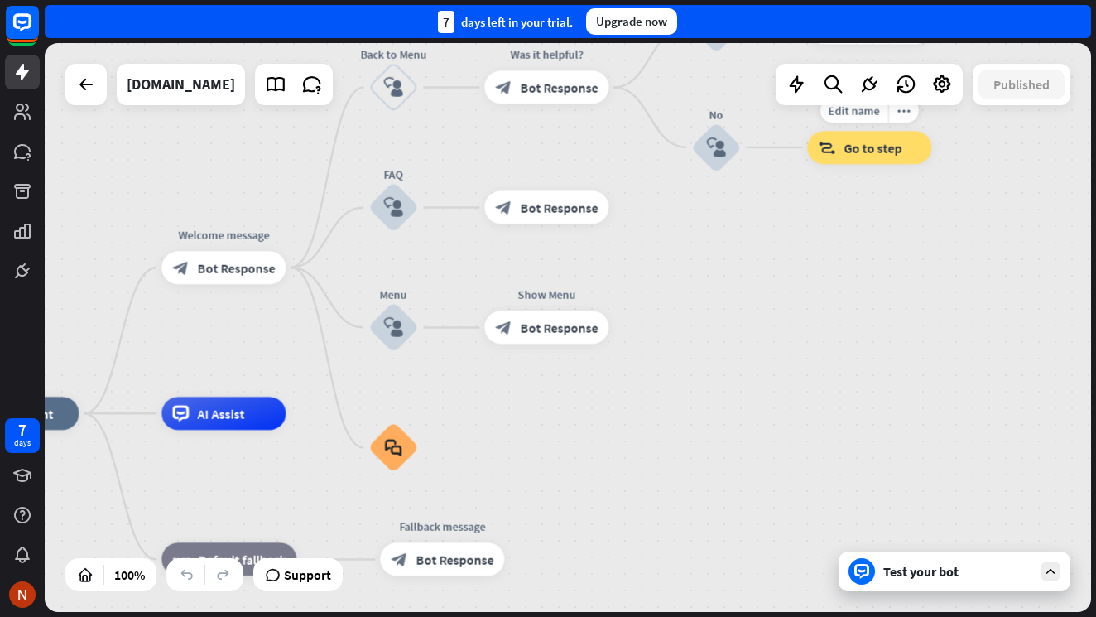
click at [887, 158] on div "block_goto Go to step" at bounding box center [869, 147] width 124 height 33
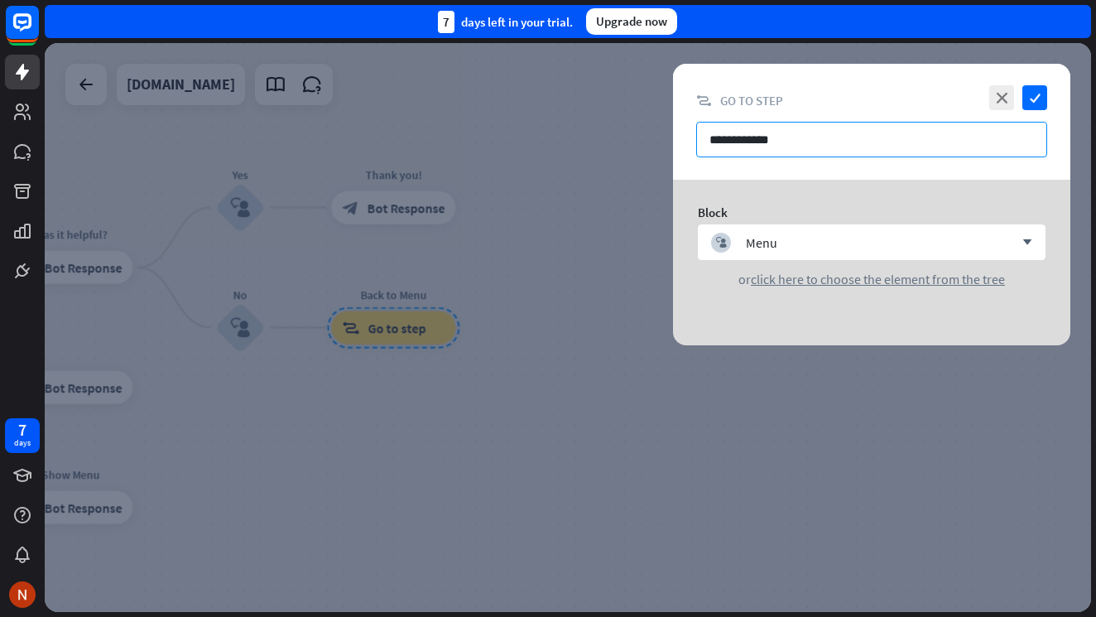
click at [813, 150] on input "**********" at bounding box center [871, 140] width 351 height 36
click at [814, 149] on input "**********" at bounding box center [871, 140] width 351 height 36
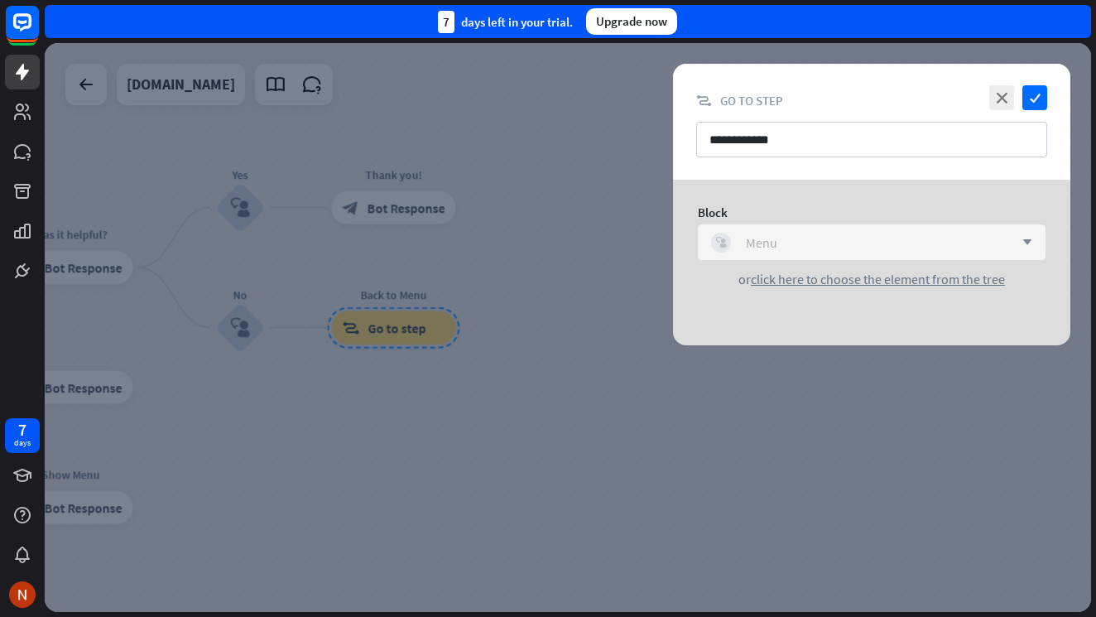
click at [933, 240] on div "block_user_input Menu" at bounding box center [862, 243] width 303 height 20
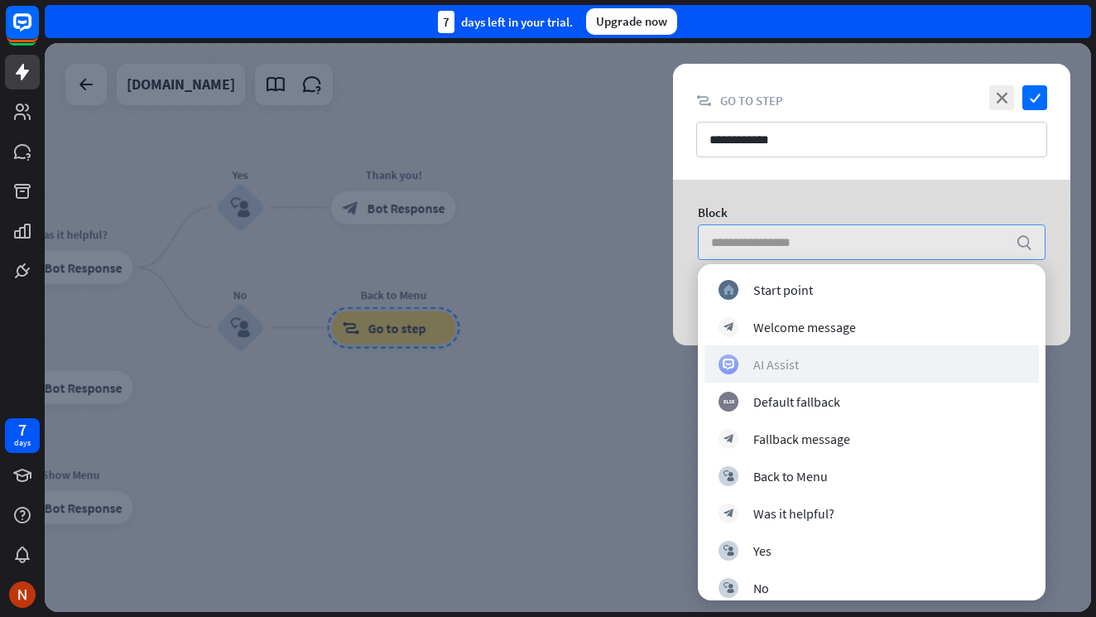
click at [902, 361] on div "AI Assist" at bounding box center [872, 364] width 306 height 20
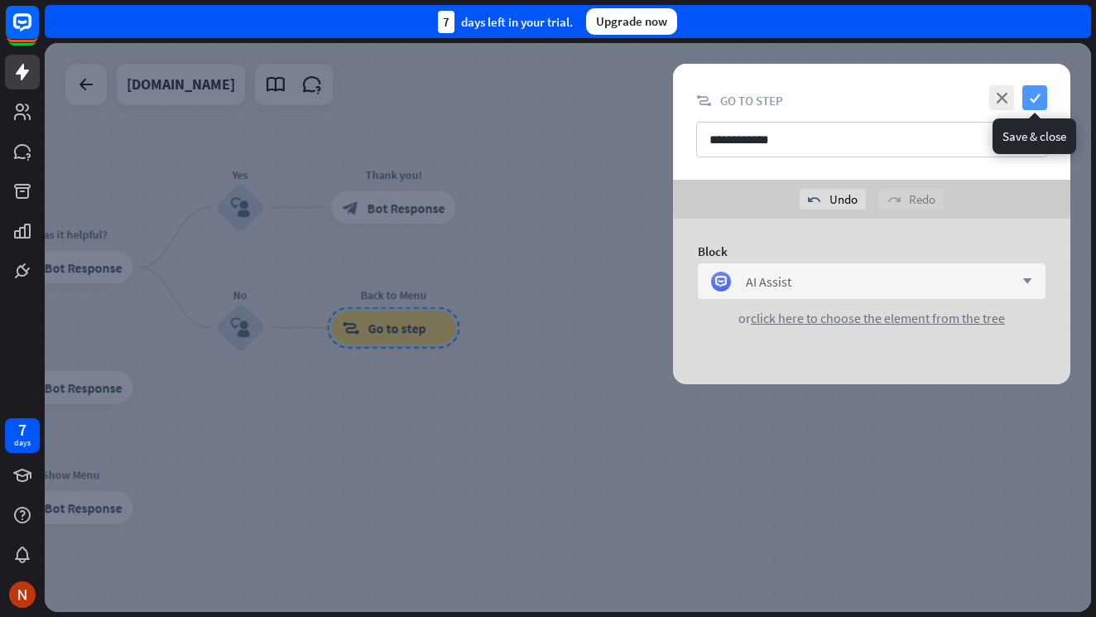
click at [1033, 108] on icon "check" at bounding box center [1035, 97] width 25 height 25
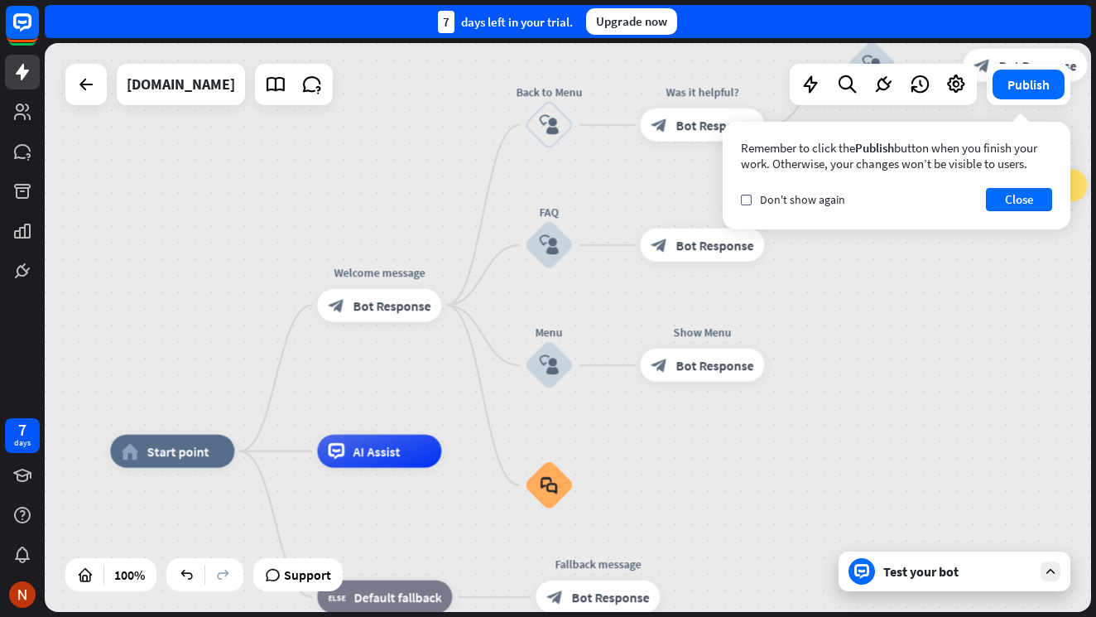
drag, startPoint x: 260, startPoint y: 431, endPoint x: 775, endPoint y: 322, distance: 526.5
click at [838, 280] on div "home_2 Start point Welcome message block_bot_response Bot Response Back to Menu…" at bounding box center [568, 327] width 1047 height 569
drag, startPoint x: 385, startPoint y: 440, endPoint x: 432, endPoint y: 284, distance: 162.7
drag, startPoint x: 398, startPoint y: 269, endPoint x: 434, endPoint y: 228, distance: 54.6
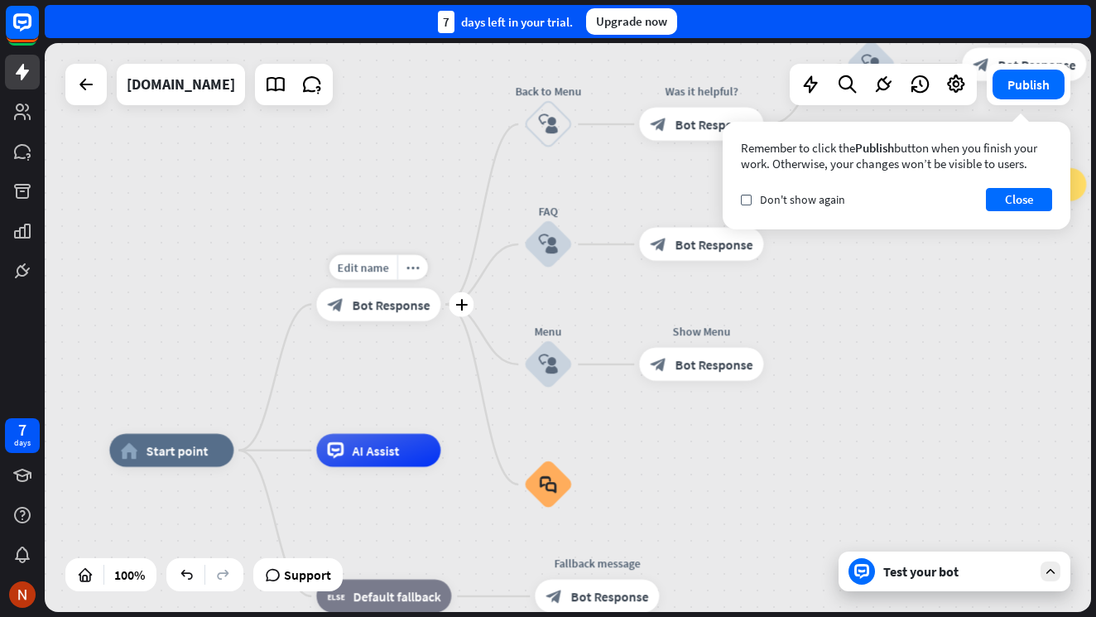
click at [434, 228] on div "home_2 Start point Edit name more_horiz plus Welcome message block_bot_response…" at bounding box center [568, 327] width 1047 height 569
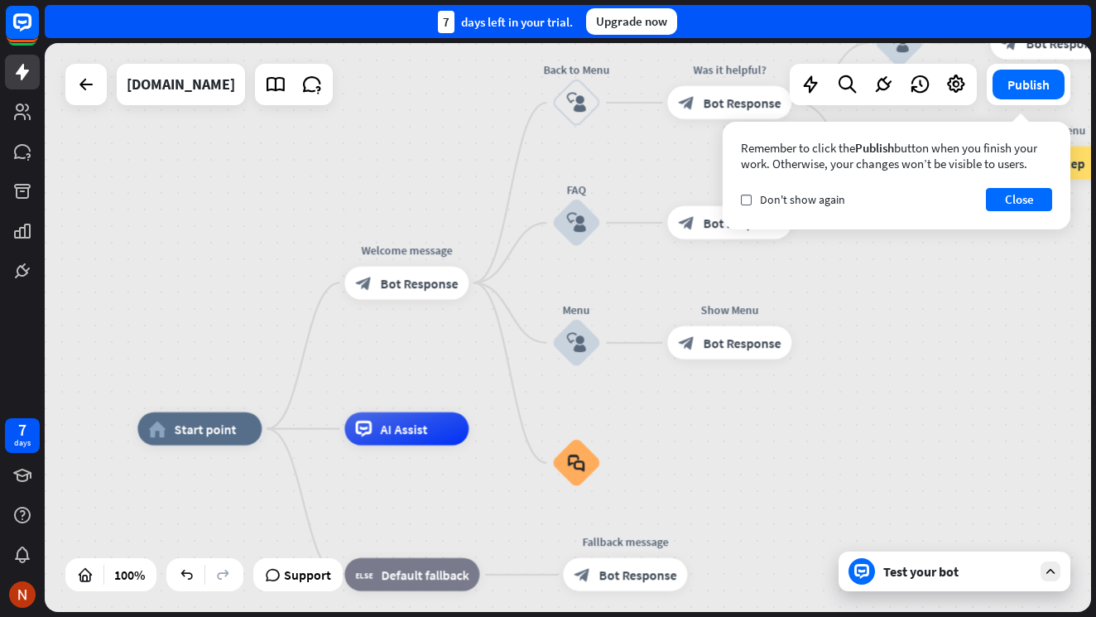
drag, startPoint x: 248, startPoint y: 266, endPoint x: 267, endPoint y: 209, distance: 59.2
click at [262, 243] on div "home_2 Start point Welcome message block_bot_response Bot Response Back to Menu…" at bounding box center [568, 327] width 1047 height 569
